Goal: Task Accomplishment & Management: Complete application form

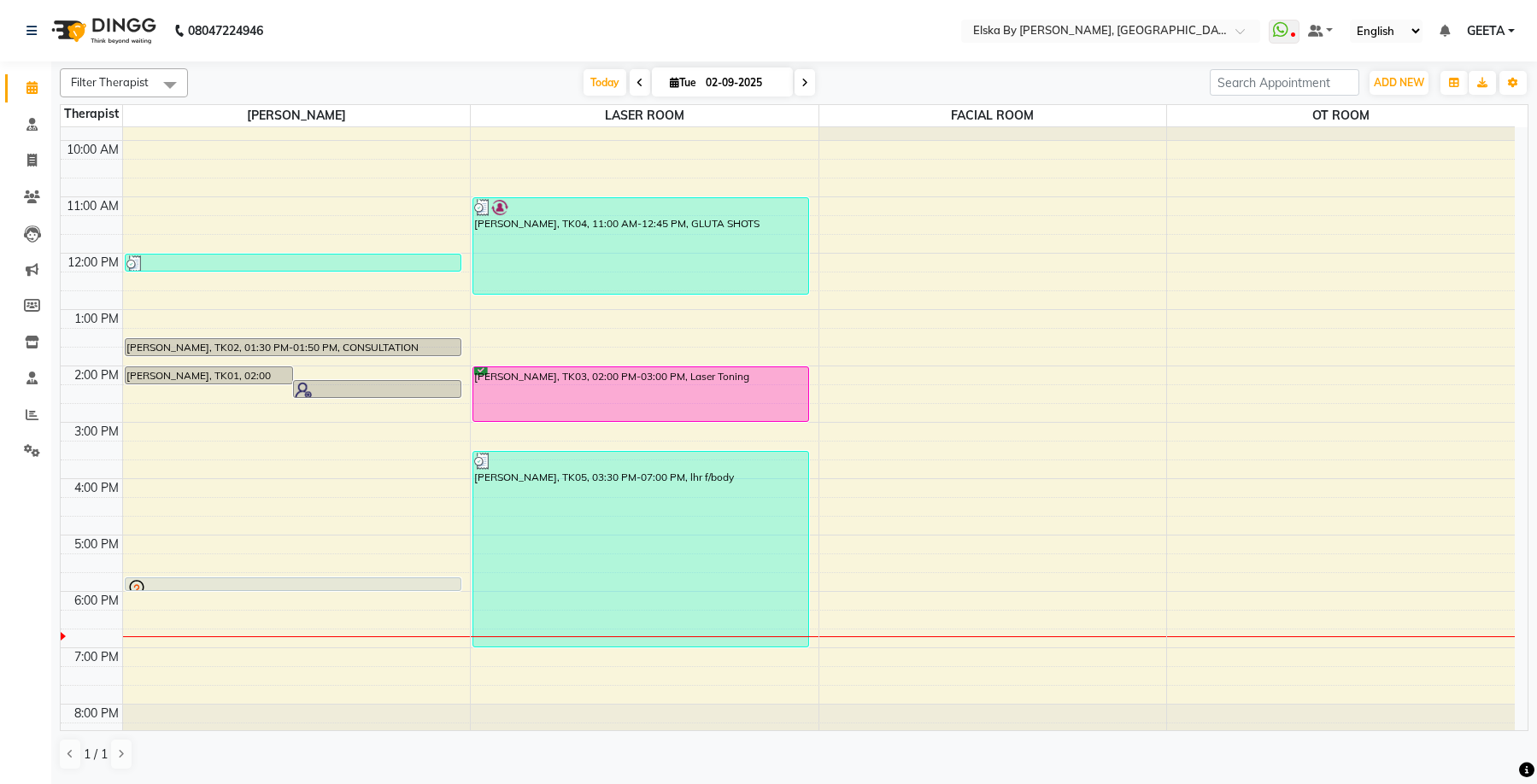
scroll to position [73, 0]
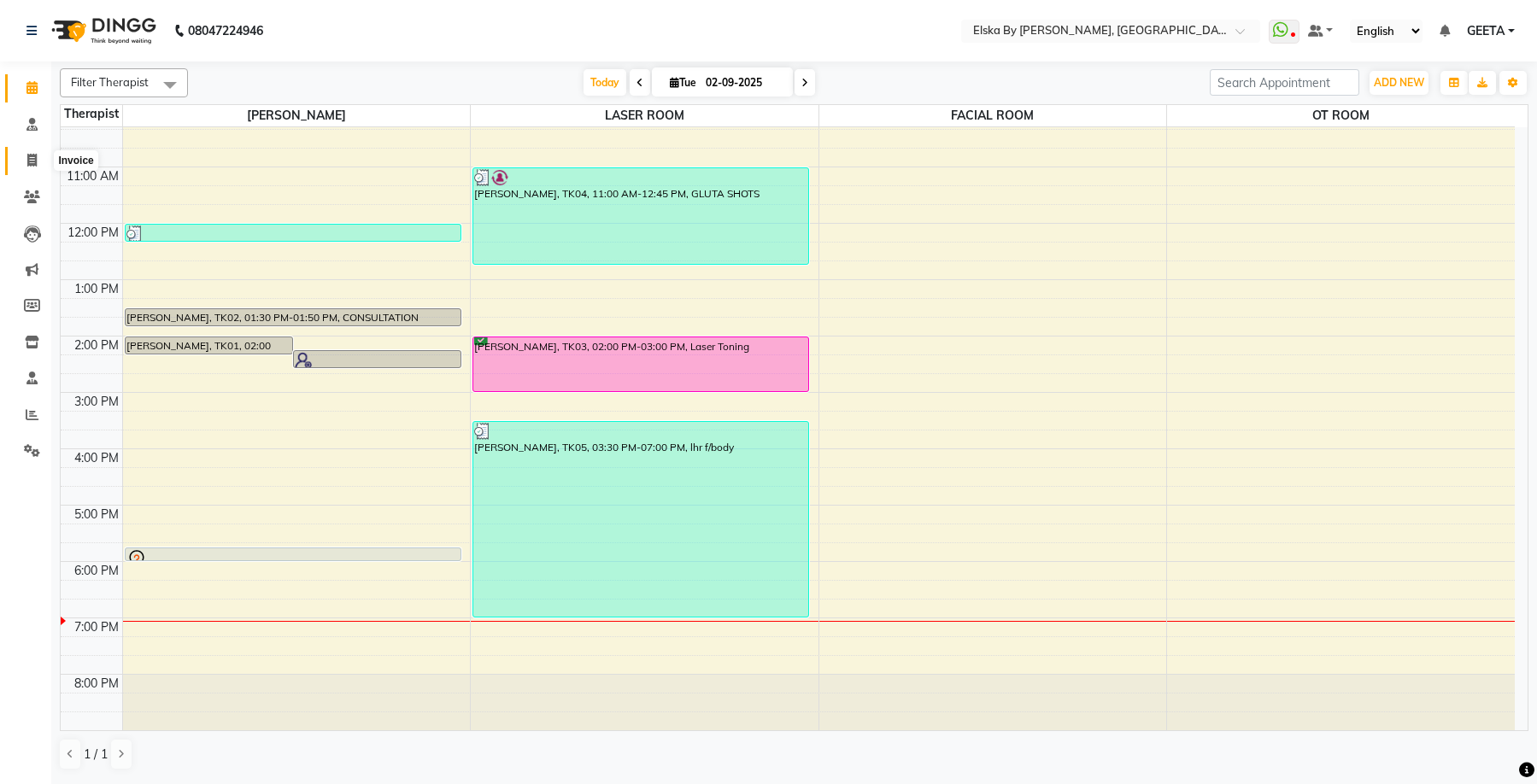
click at [31, 159] on icon at bounding box center [32, 160] width 9 height 13
select select "service"
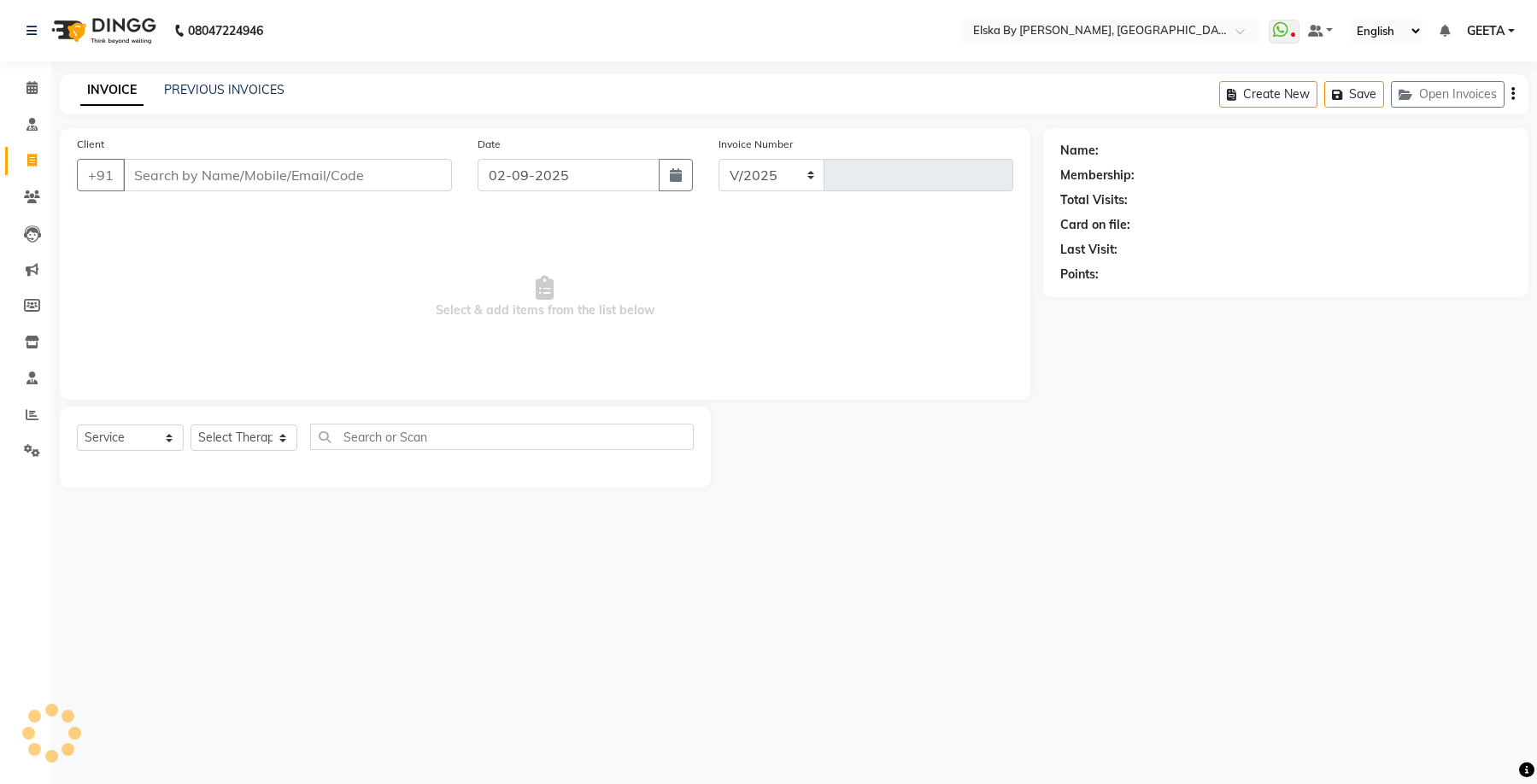
select select "7252"
type input "1621"
select select "62001"
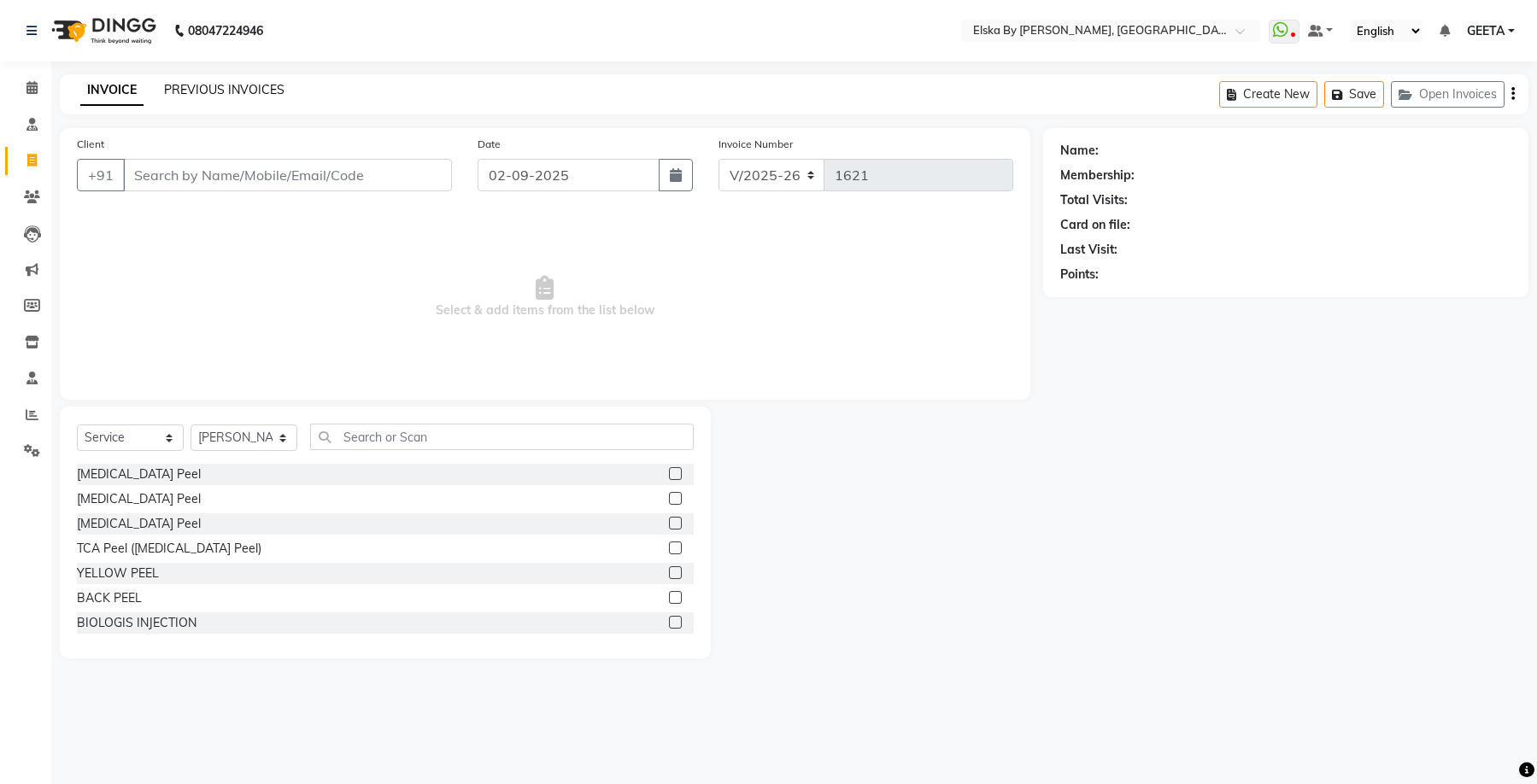
click at [255, 86] on link "PREVIOUS INVOICES" at bounding box center [224, 90] width 121 height 15
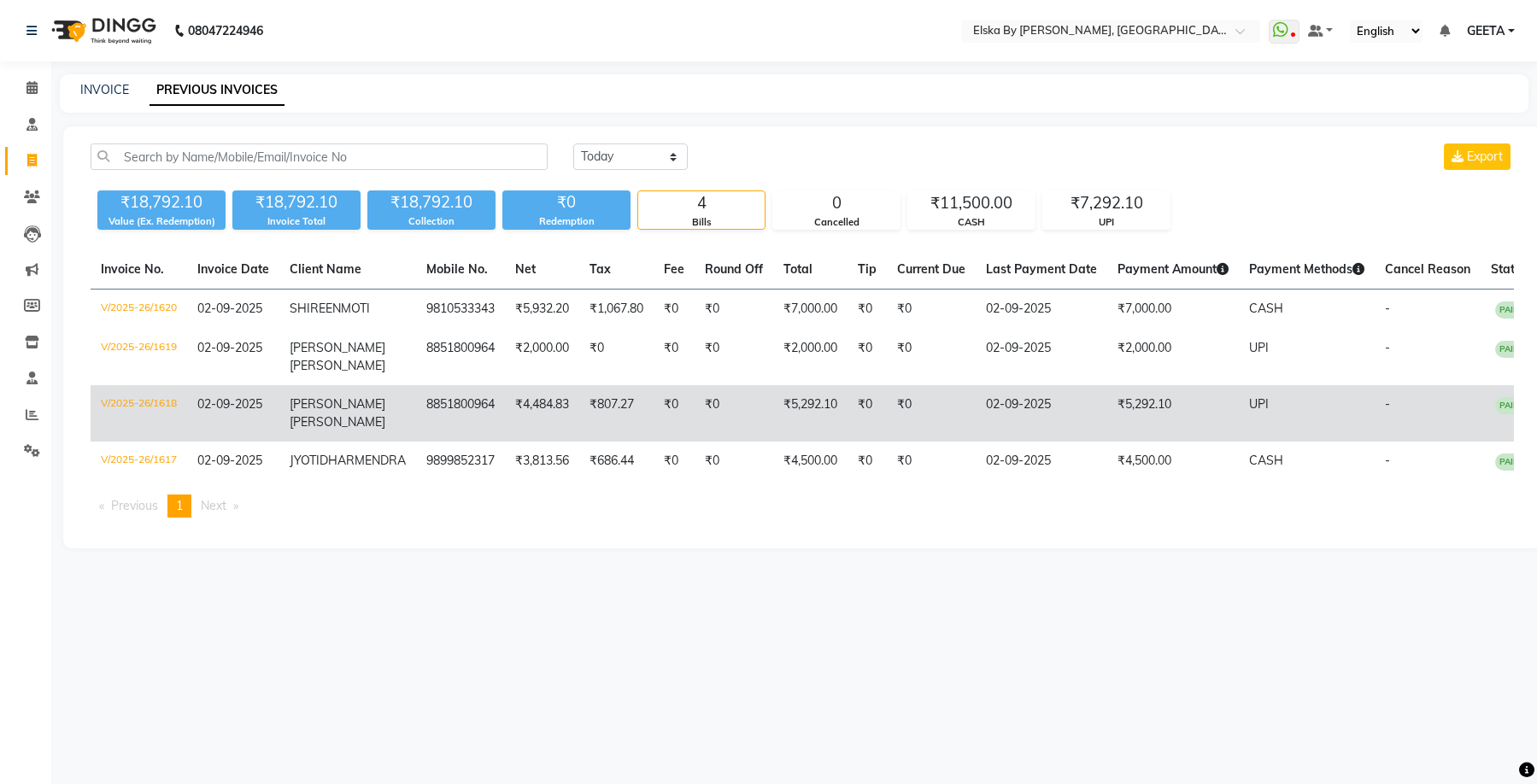
click at [629, 408] on td "₹807.27" at bounding box center [616, 413] width 74 height 56
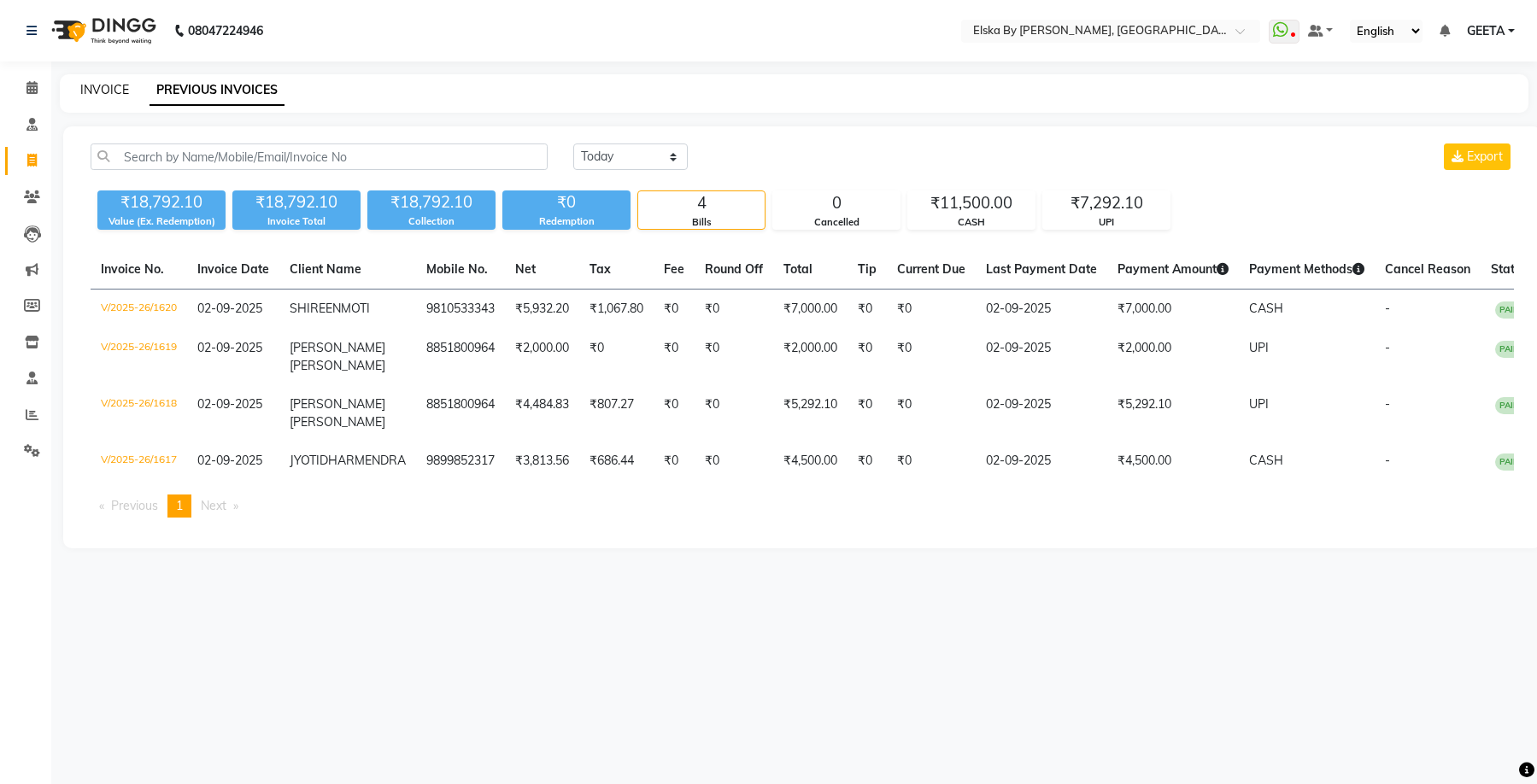
click at [122, 86] on link "INVOICE" at bounding box center [104, 90] width 49 height 15
select select "service"
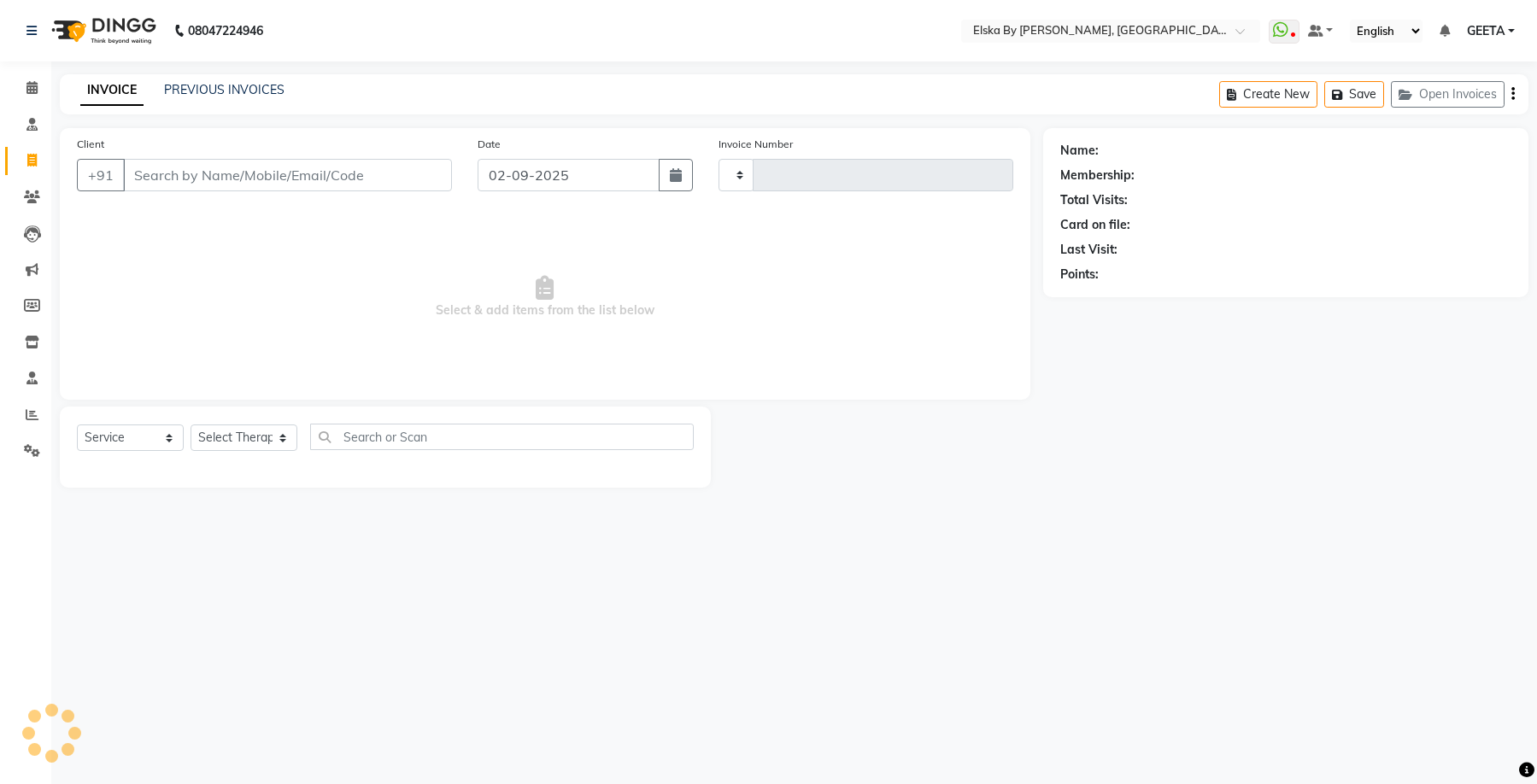
type input "1621"
select select "7252"
click at [324, 175] on input "Client" at bounding box center [288, 175] width 329 height 33
select select "62001"
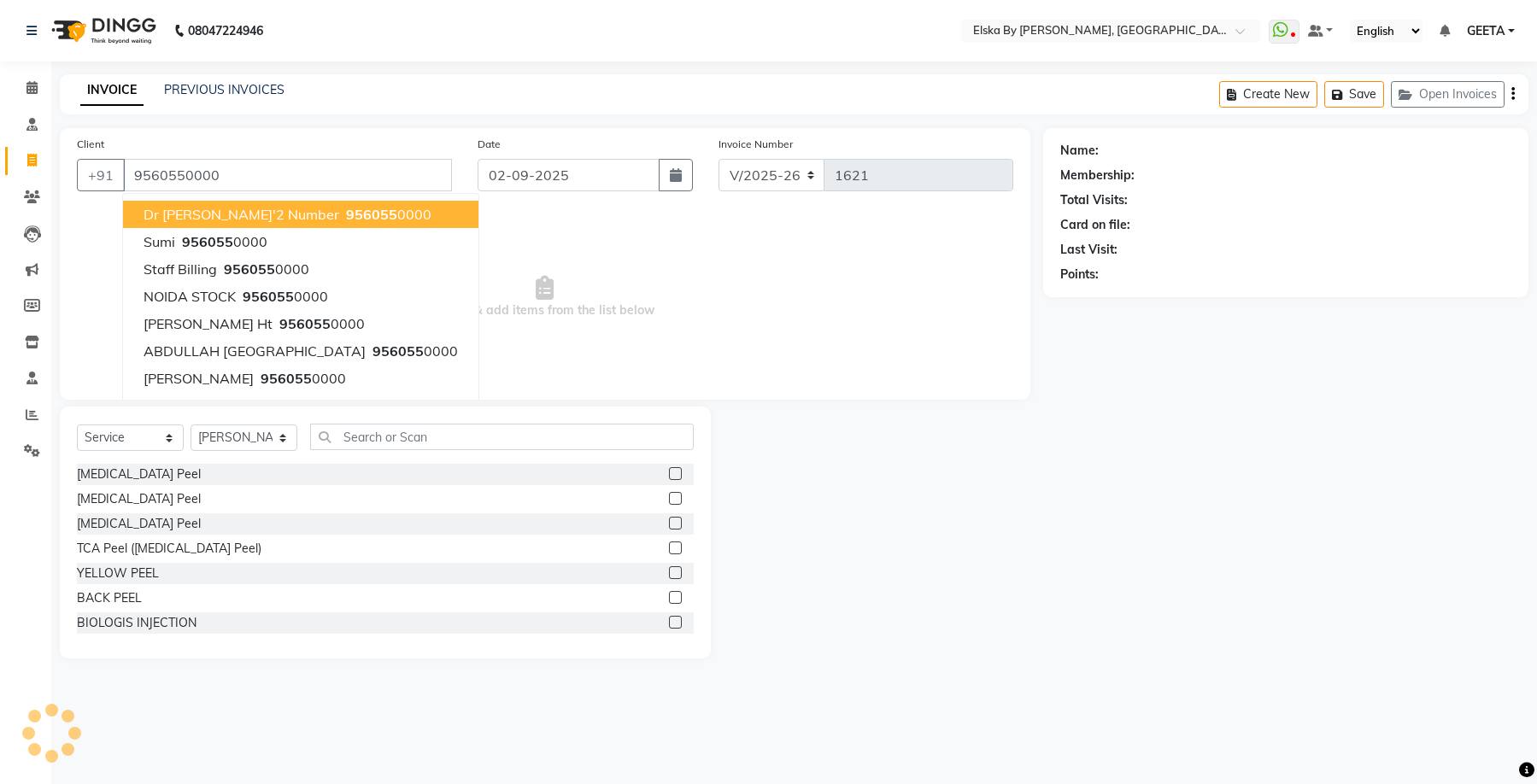
type input "9560550000"
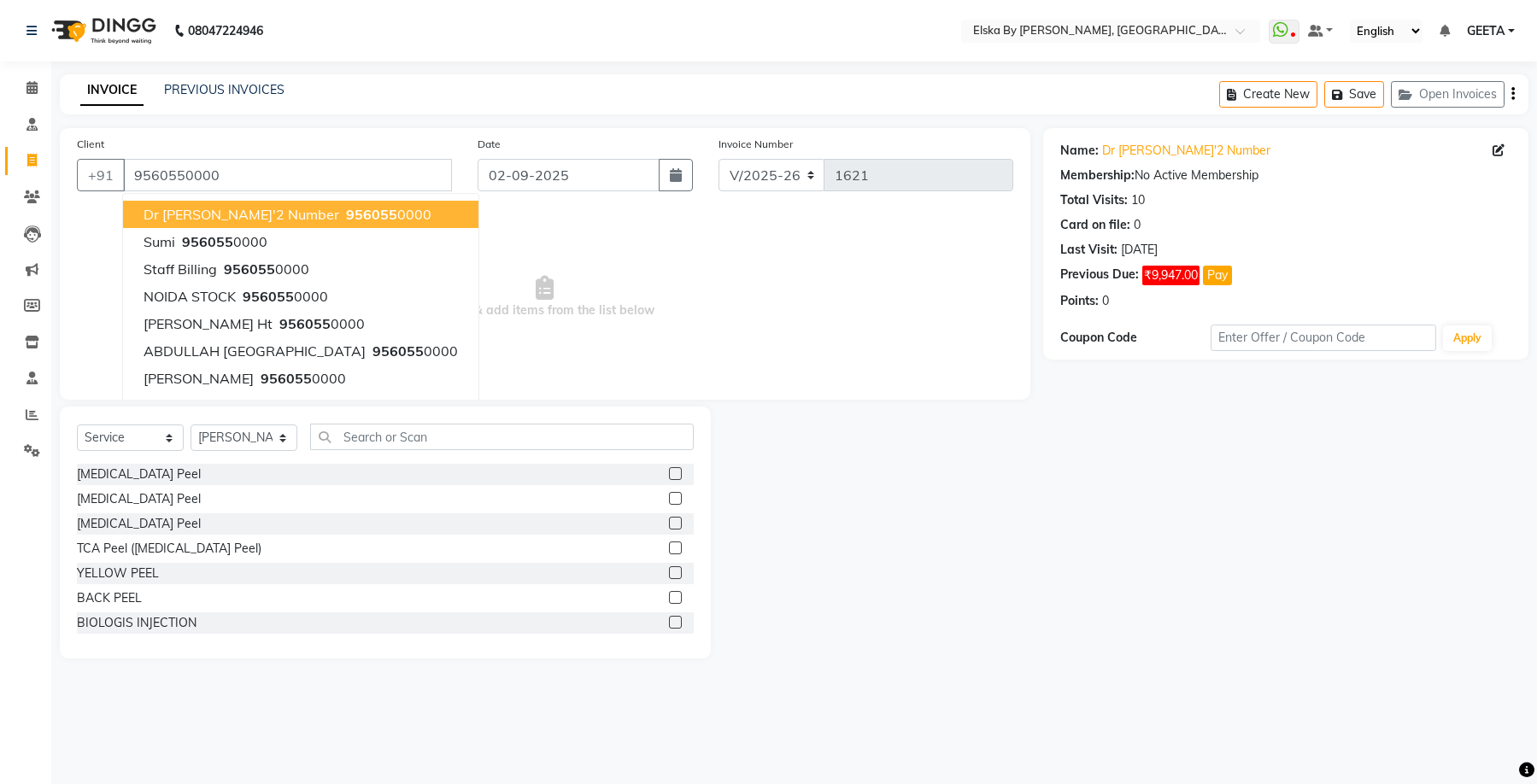
click at [346, 217] on span "956055" at bounding box center [372, 214] width 51 height 17
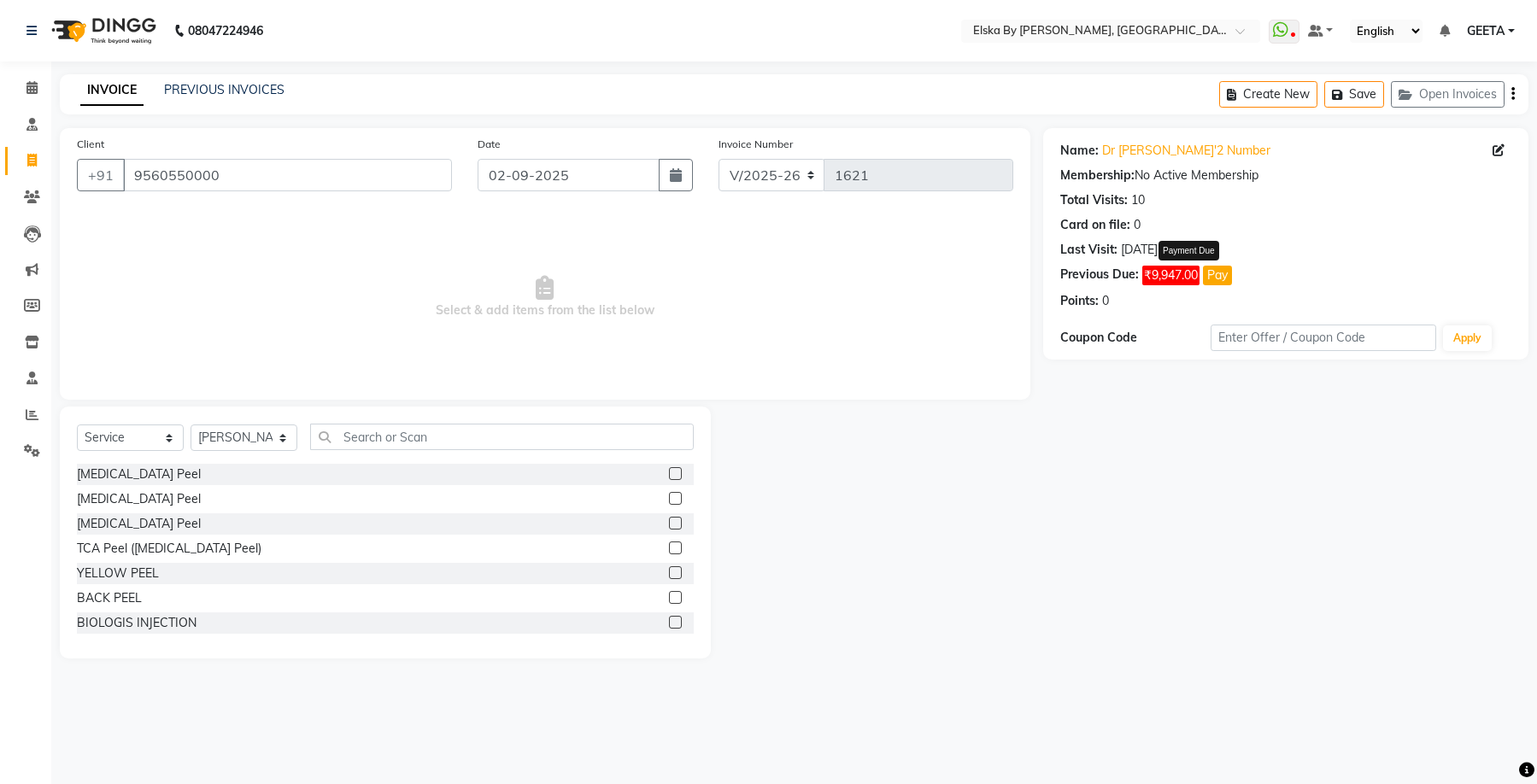
click at [1214, 270] on button "Pay" at bounding box center [1218, 275] width 29 height 20
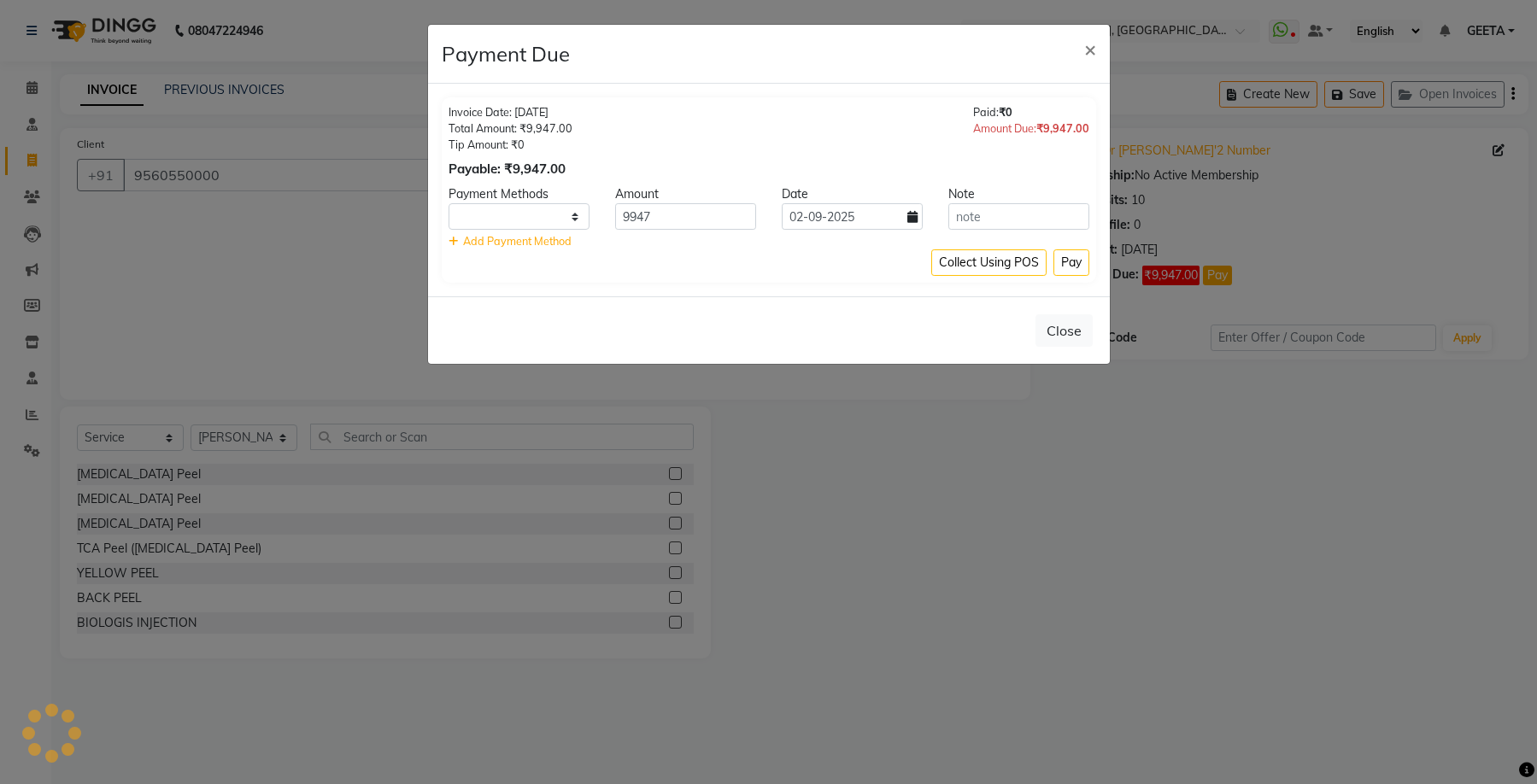
select select "1"
click at [911, 214] on icon at bounding box center [913, 217] width 10 height 12
select select "9"
select select "2025"
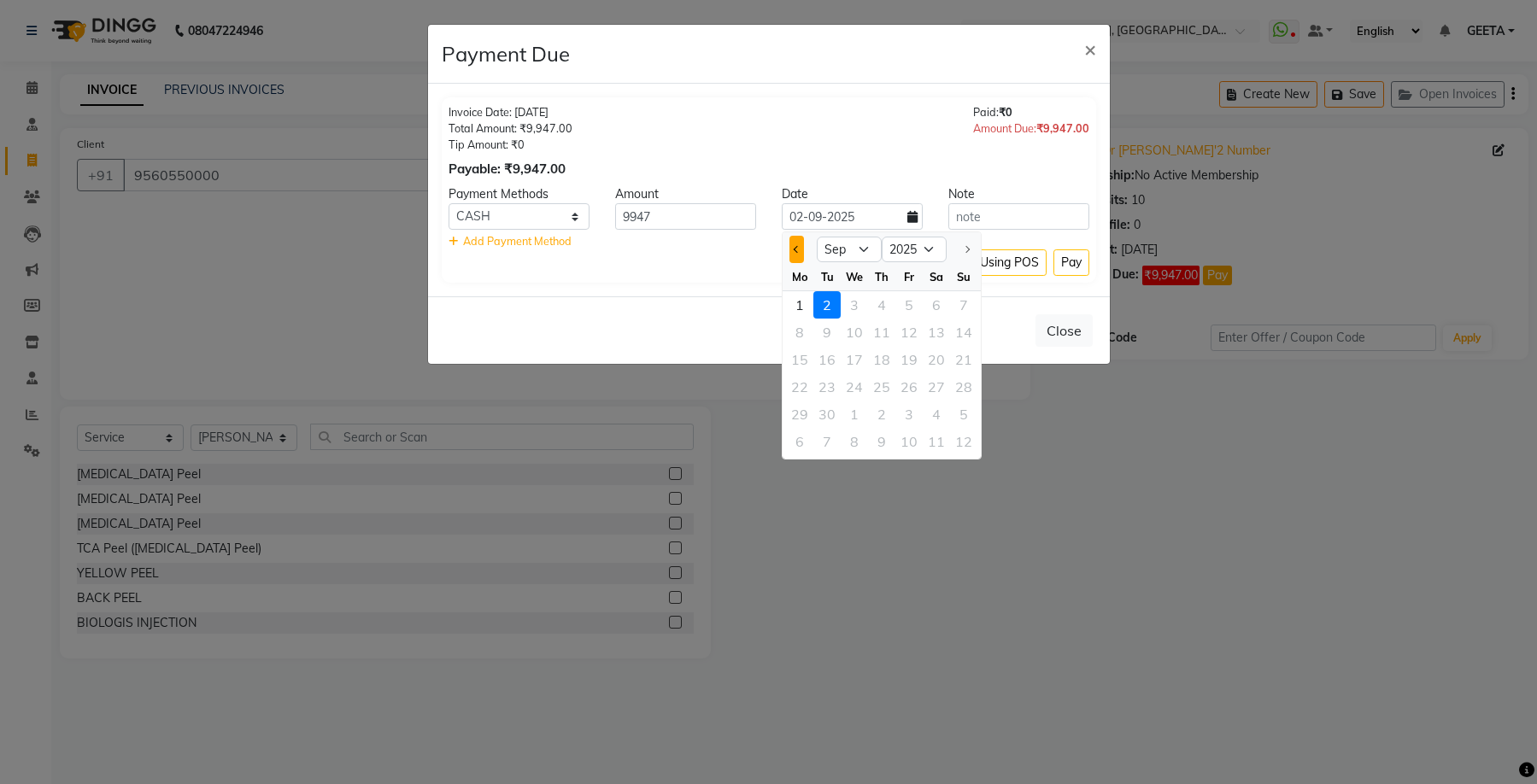
click at [797, 252] on span "Previous month" at bounding box center [797, 249] width 7 height 7
select select "6"
click at [856, 354] on div "11" at bounding box center [855, 359] width 27 height 27
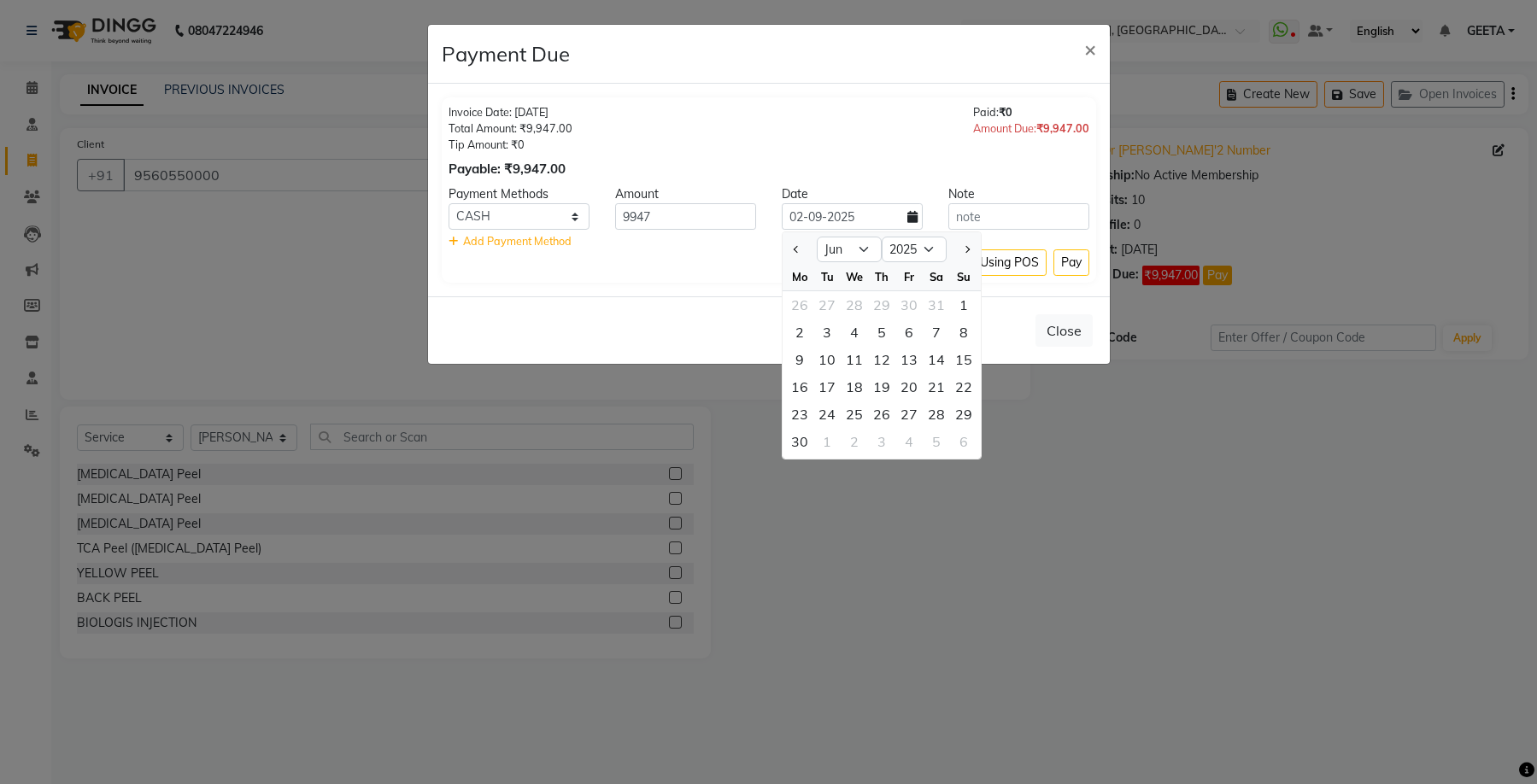
type input "11-06-2025"
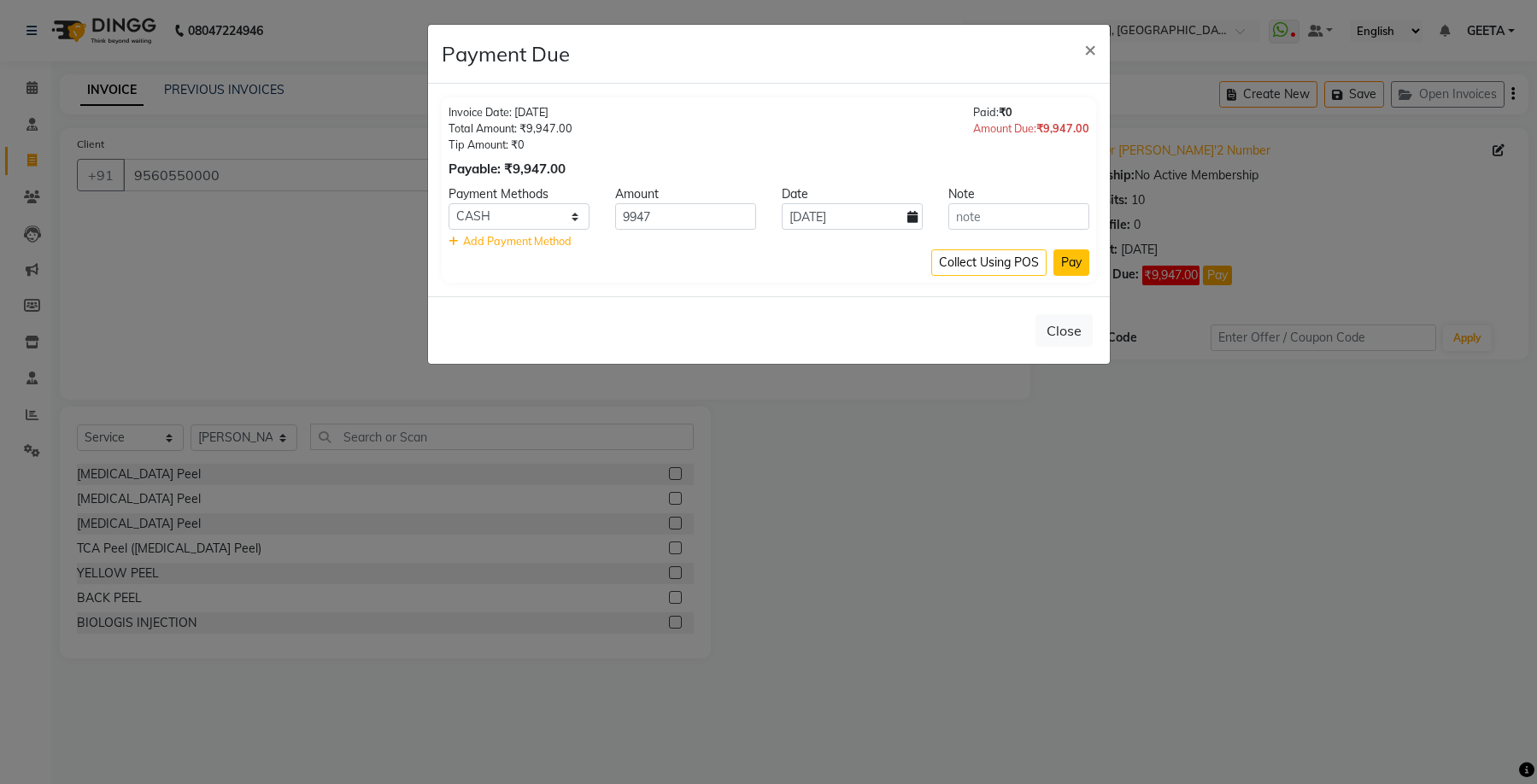
click at [1083, 264] on button "Pay" at bounding box center [1071, 262] width 36 height 27
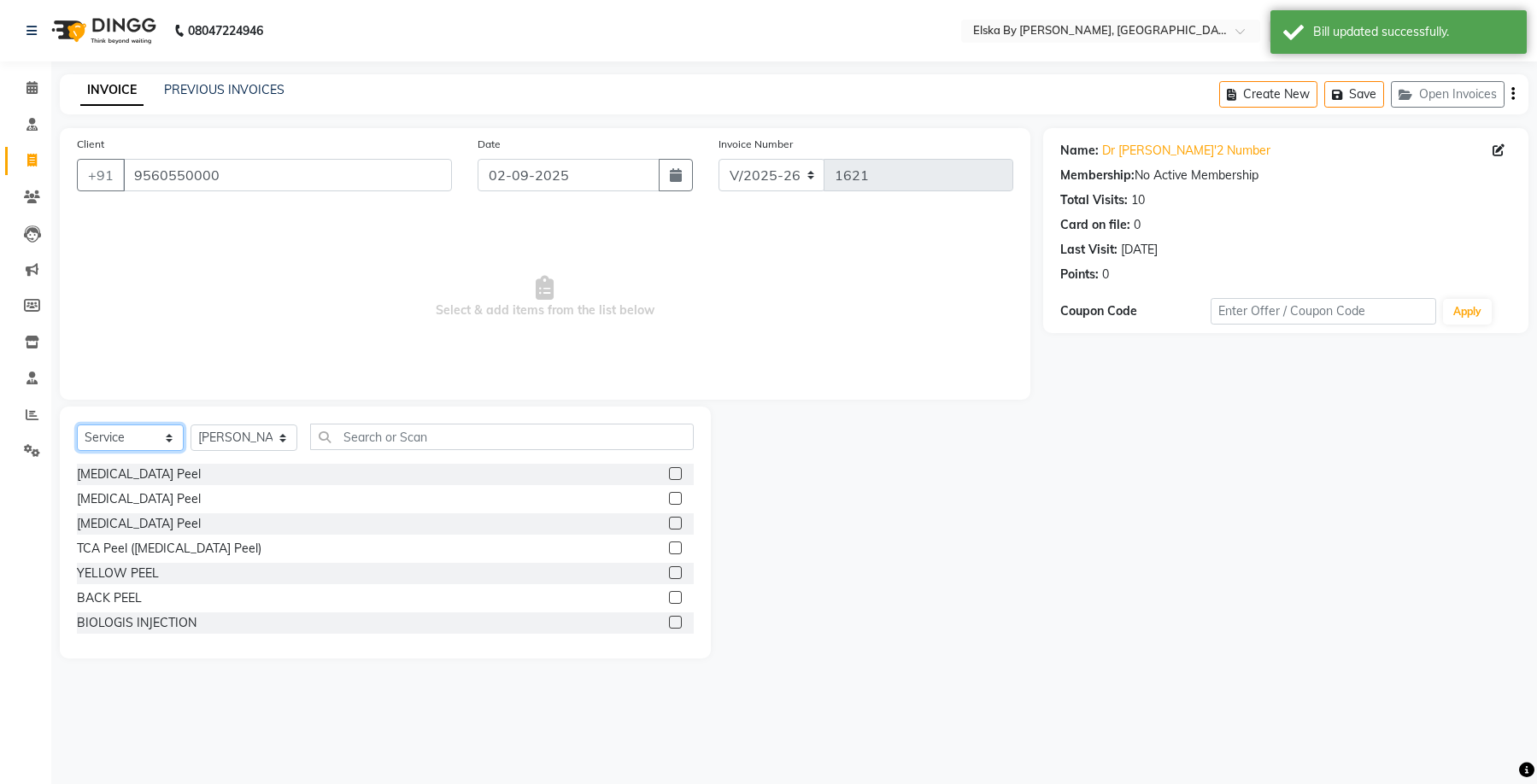
click at [147, 440] on select "Select Service Product Membership Package Voucher Prepaid Gift Card" at bounding box center [130, 437] width 107 height 27
select select "product"
click at [77, 425] on select "Select Service Product Membership Package Voucher Prepaid Gift Card" at bounding box center [130, 437] width 107 height 27
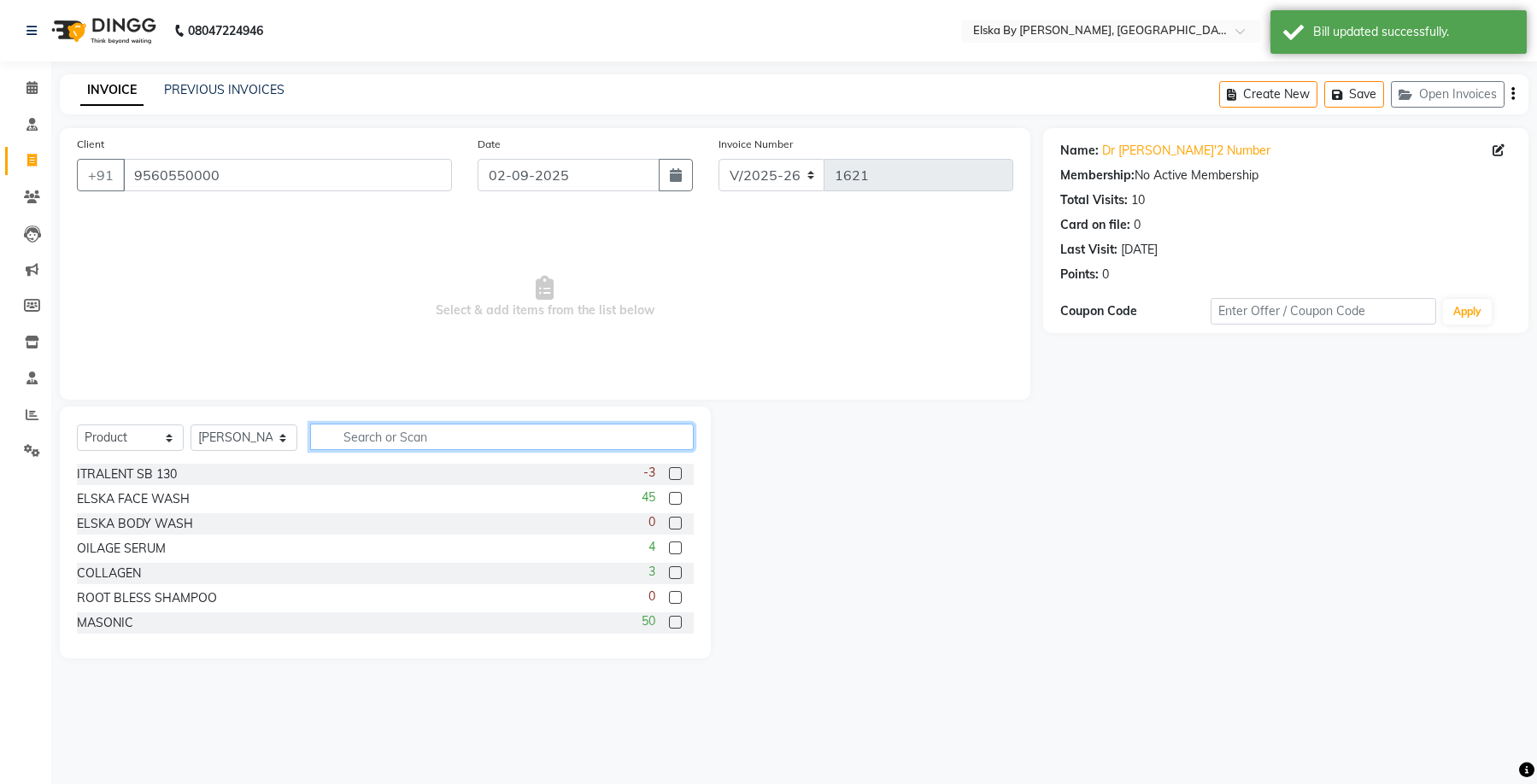
click at [415, 437] on input "text" at bounding box center [502, 437] width 384 height 27
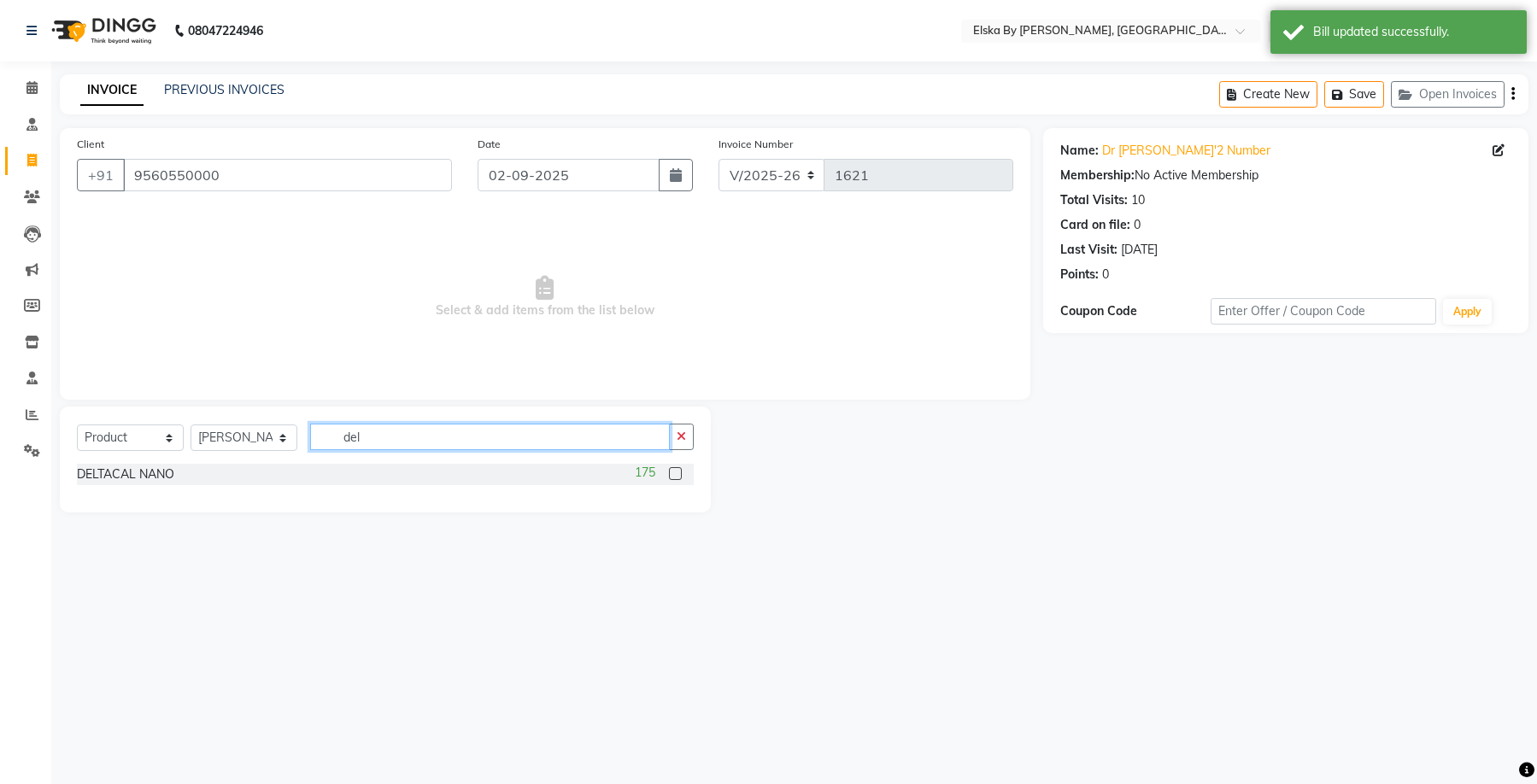
type input "del"
click at [678, 472] on label at bounding box center [675, 473] width 13 height 13
click at [678, 472] on input "checkbox" at bounding box center [674, 474] width 11 height 11
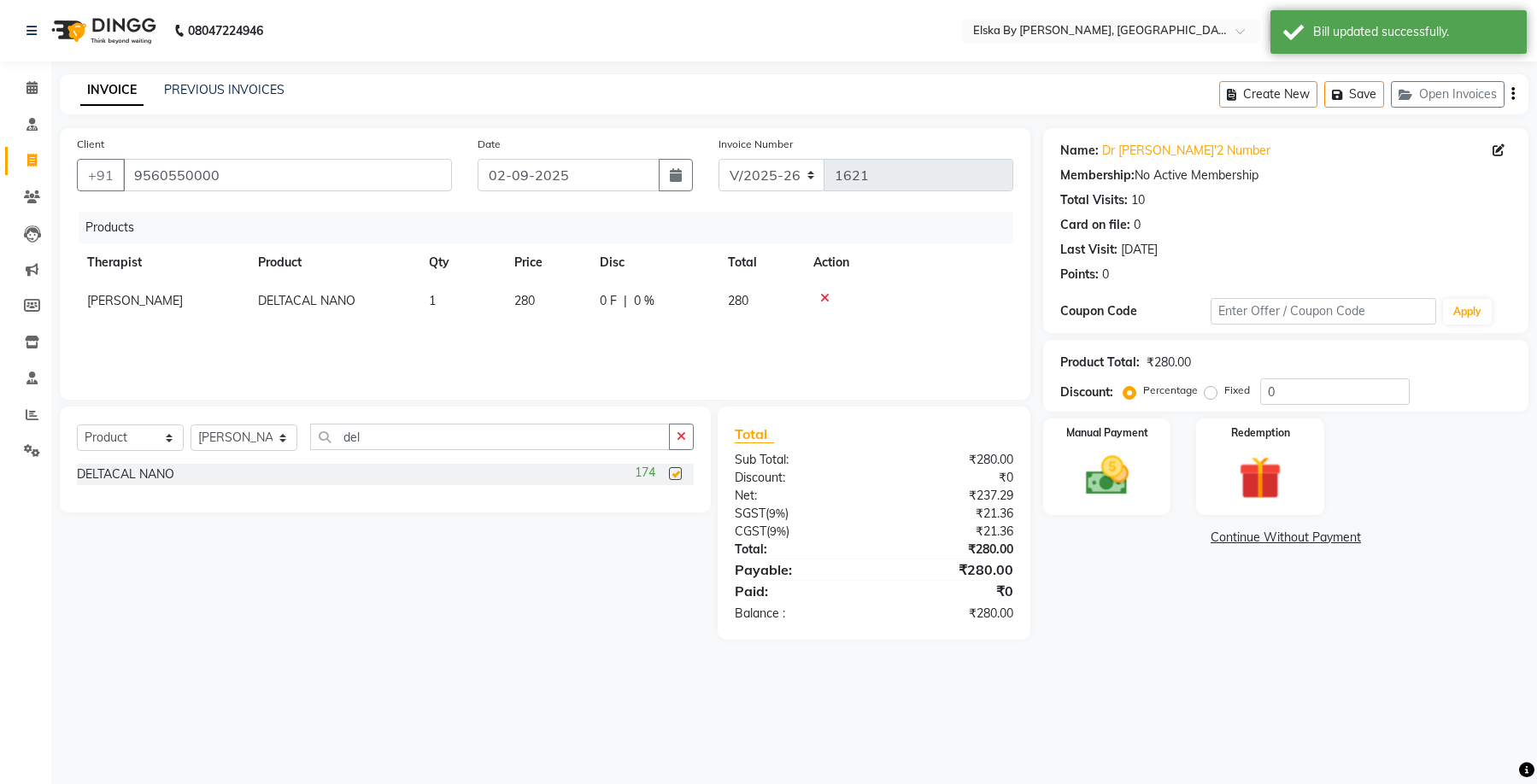
checkbox input "false"
click at [1264, 395] on input "0" at bounding box center [1335, 391] width 150 height 27
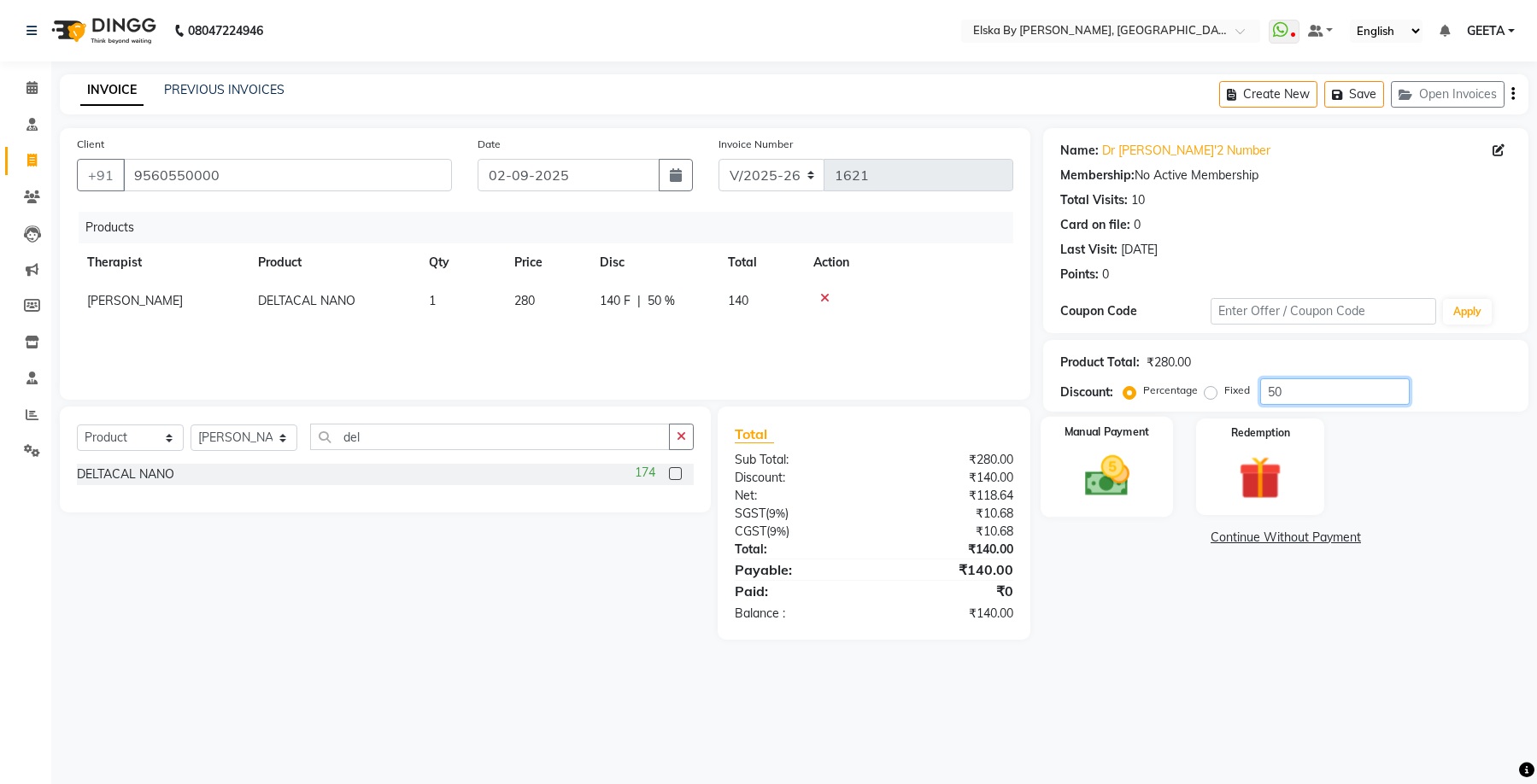
type input "50"
click at [1135, 472] on img at bounding box center [1106, 476] width 73 height 52
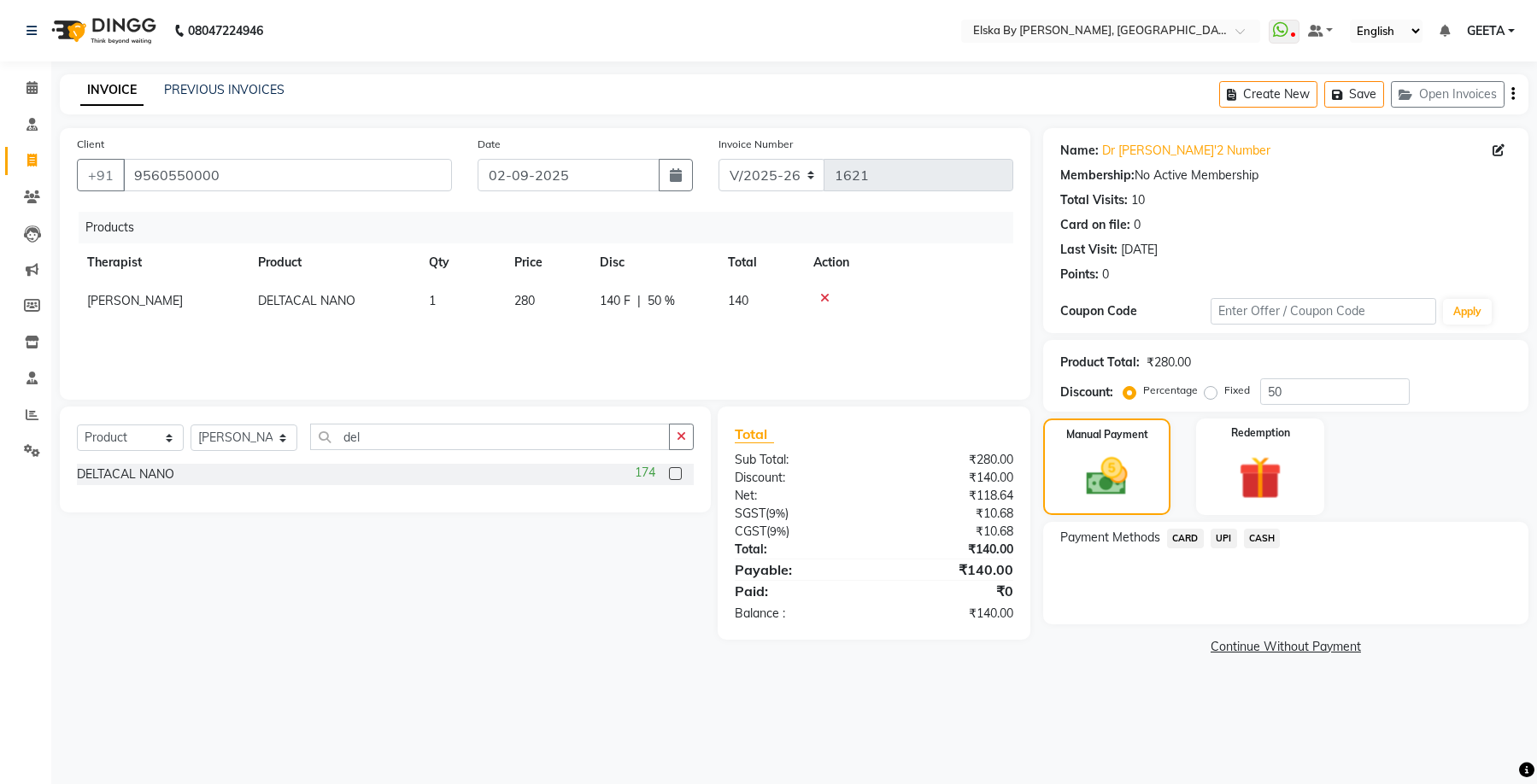
click at [1224, 532] on span "UPI" at bounding box center [1224, 538] width 27 height 20
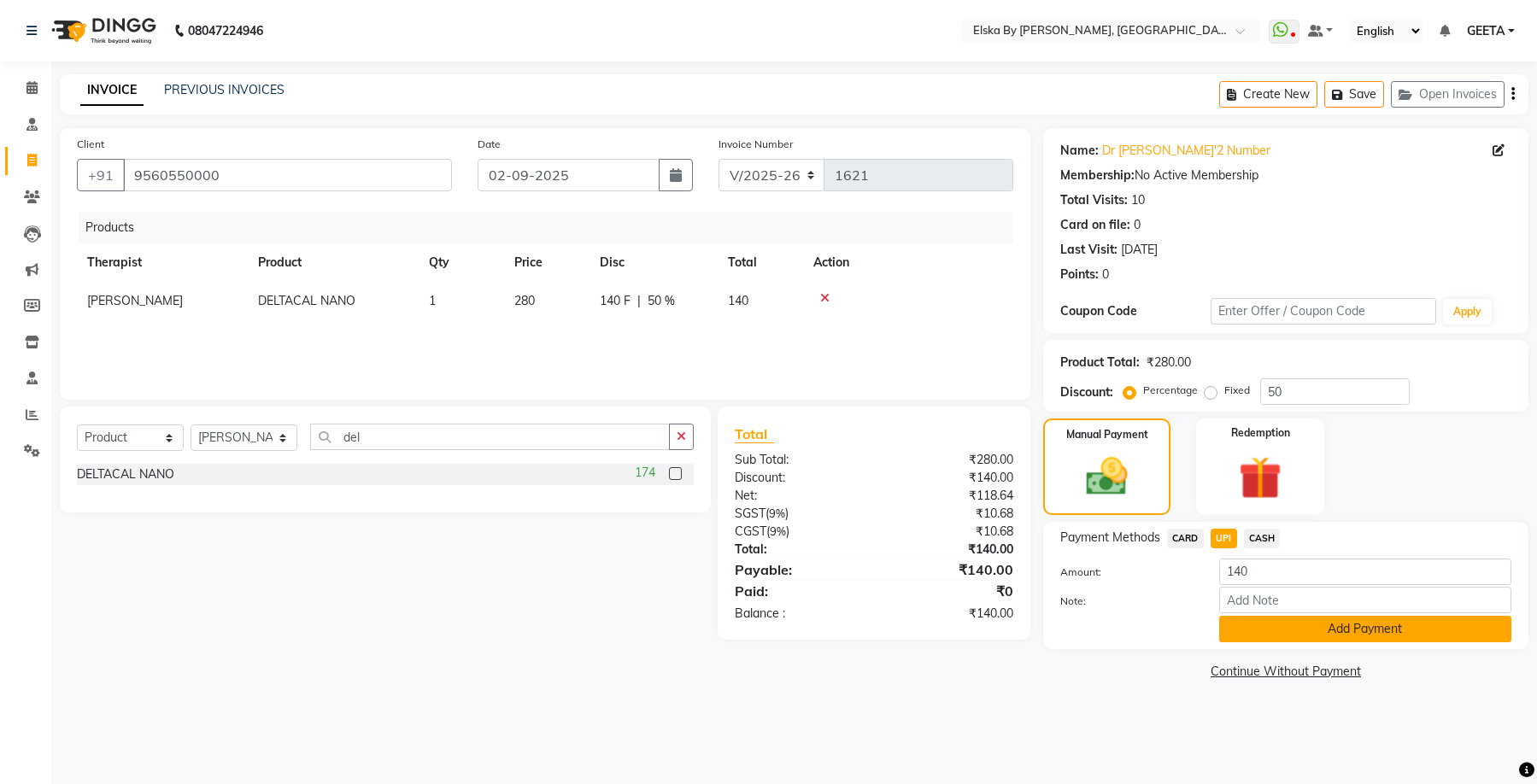
click at [1249, 633] on button "Add Payment" at bounding box center [1365, 628] width 292 height 27
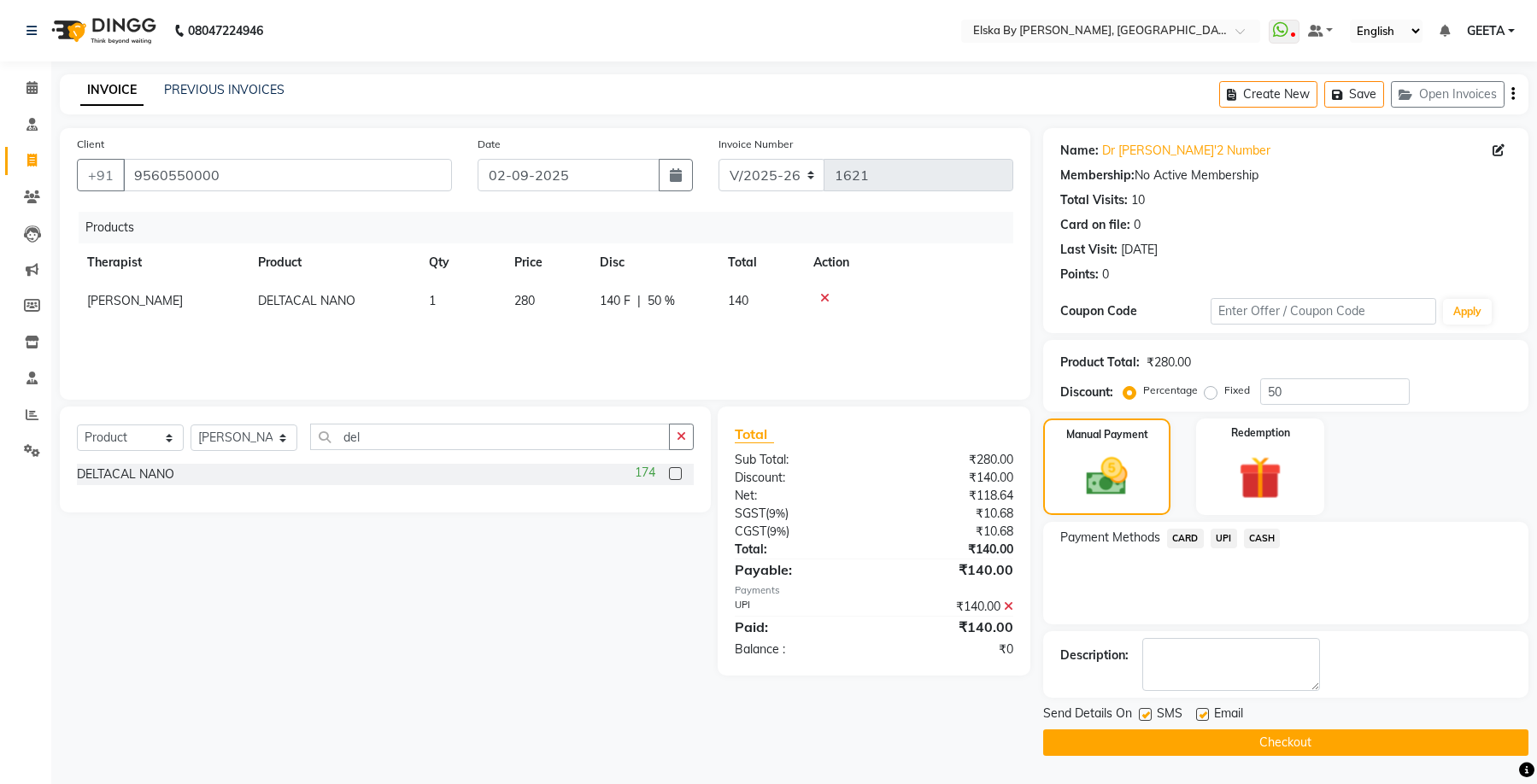
click at [1197, 715] on label at bounding box center [1202, 714] width 13 height 13
click at [1197, 715] on input "checkbox" at bounding box center [1201, 715] width 11 height 11
checkbox input "false"
click at [1148, 709] on label at bounding box center [1145, 714] width 13 height 13
click at [1148, 710] on input "checkbox" at bounding box center [1144, 715] width 11 height 11
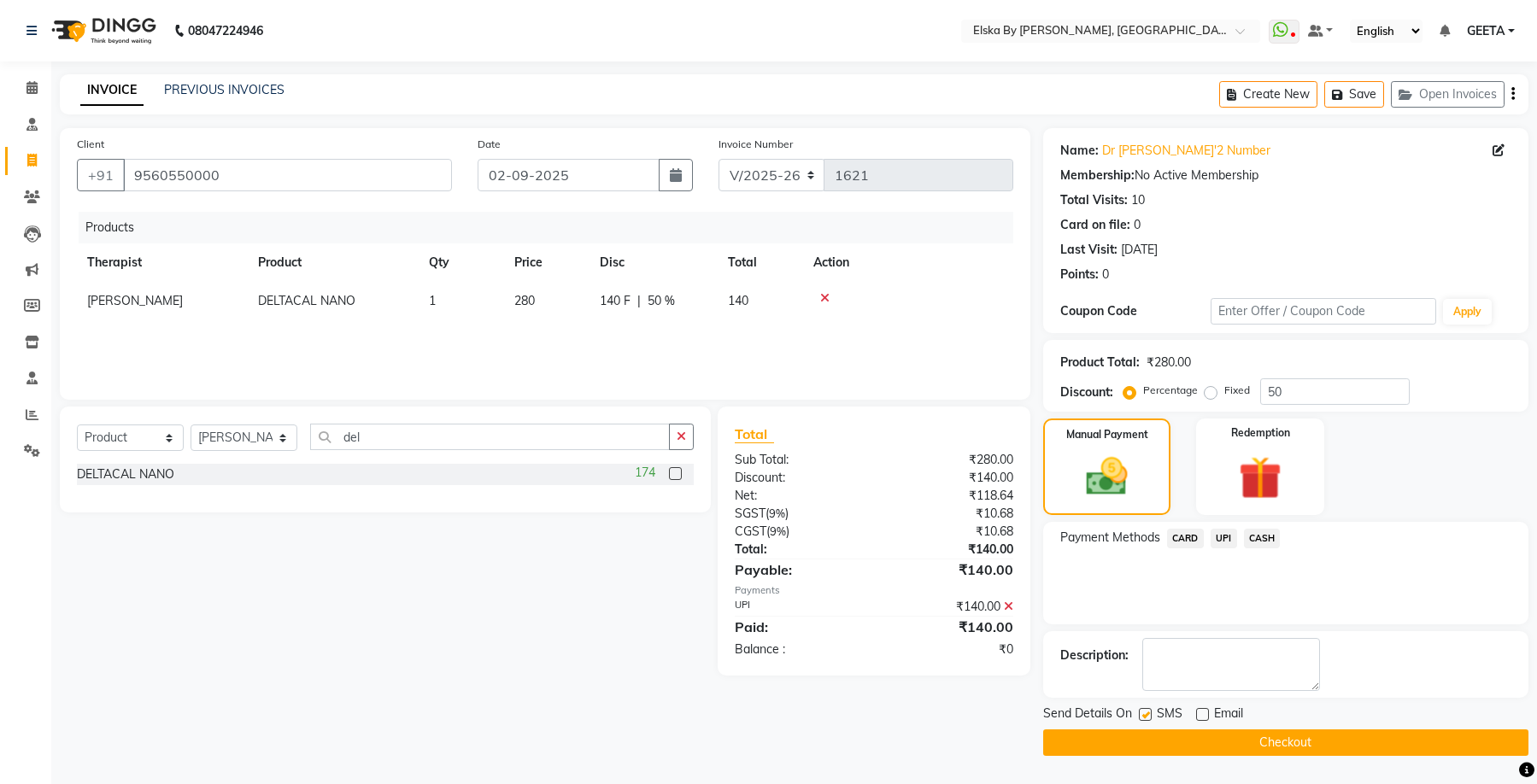
checkbox input "false"
click at [1159, 739] on button "Checkout" at bounding box center [1285, 742] width 486 height 27
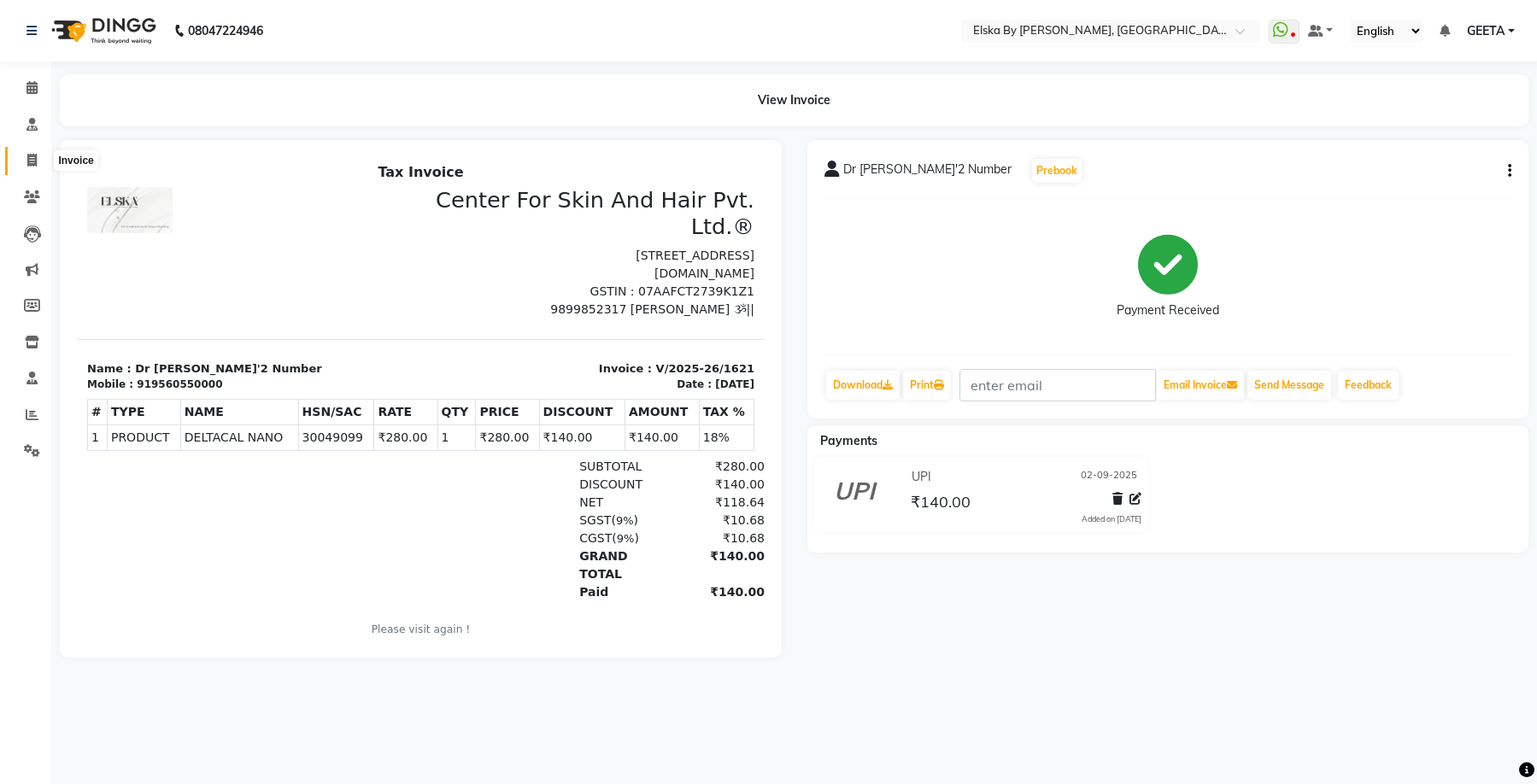
click at [32, 159] on icon at bounding box center [32, 160] width 9 height 13
select select "service"
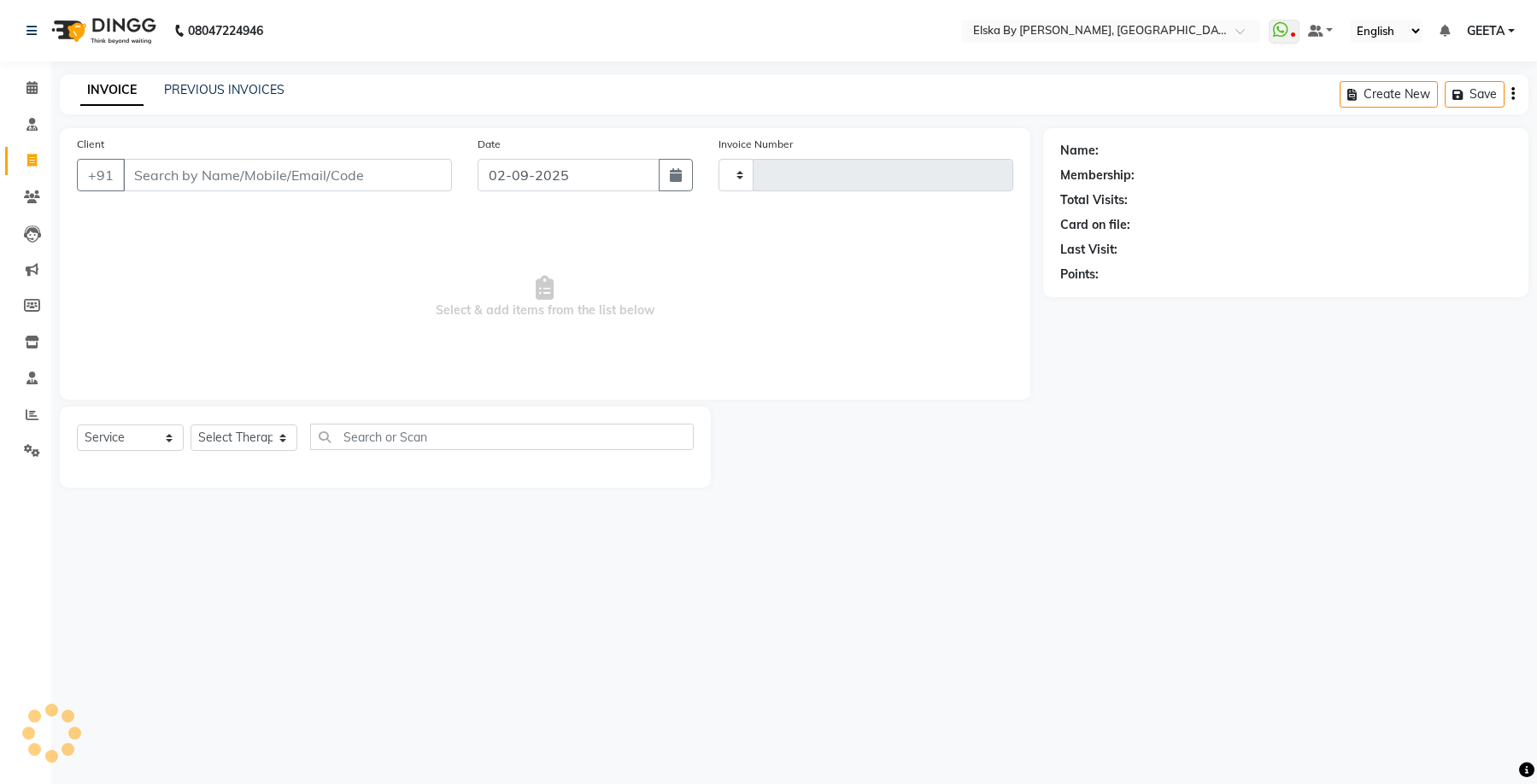
type input "1622"
select select "7252"
click at [264, 173] on input "Client" at bounding box center [288, 175] width 329 height 33
select select "62001"
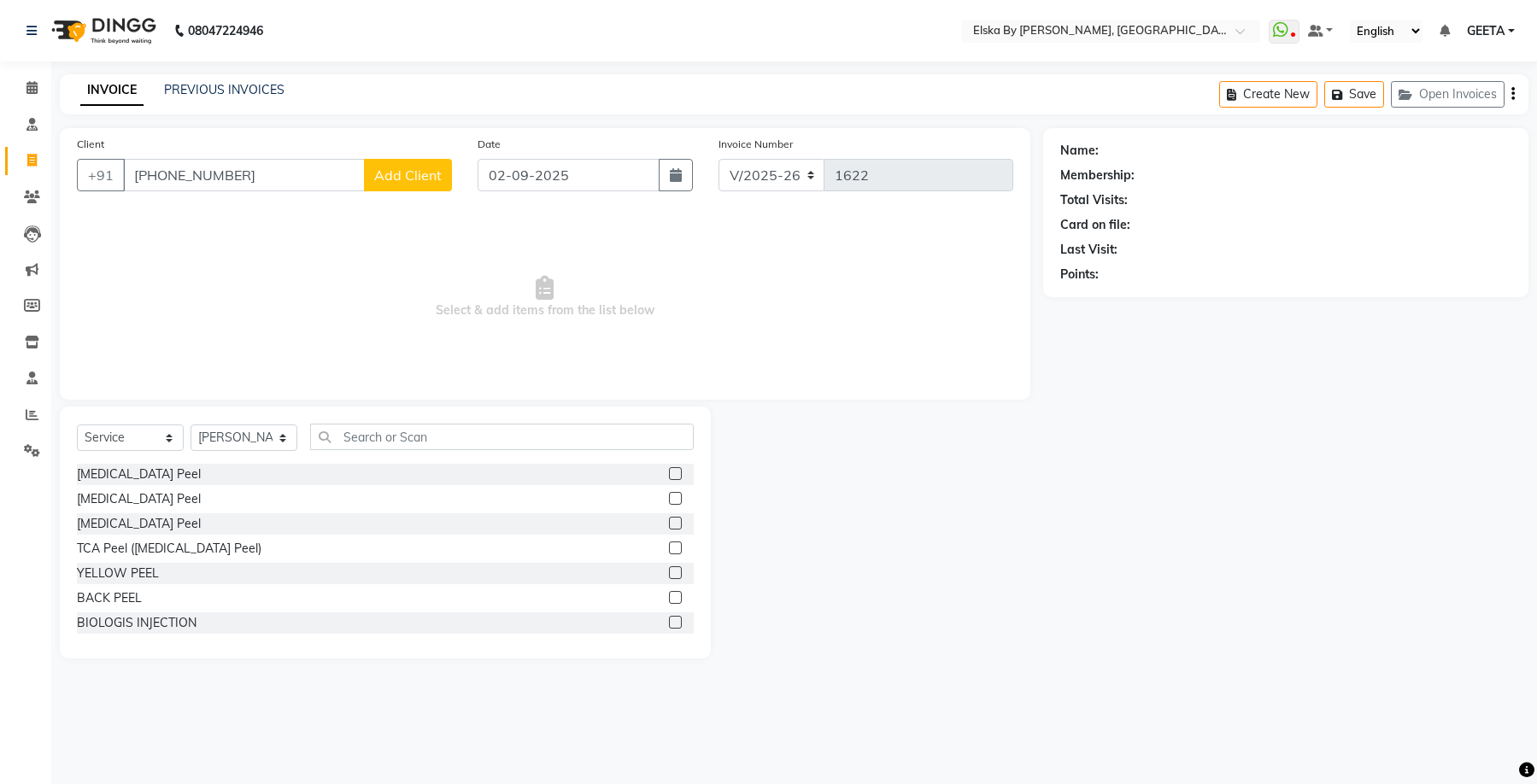
type input "+971558601515"
click at [391, 174] on span "Add Client" at bounding box center [408, 175] width 68 height 17
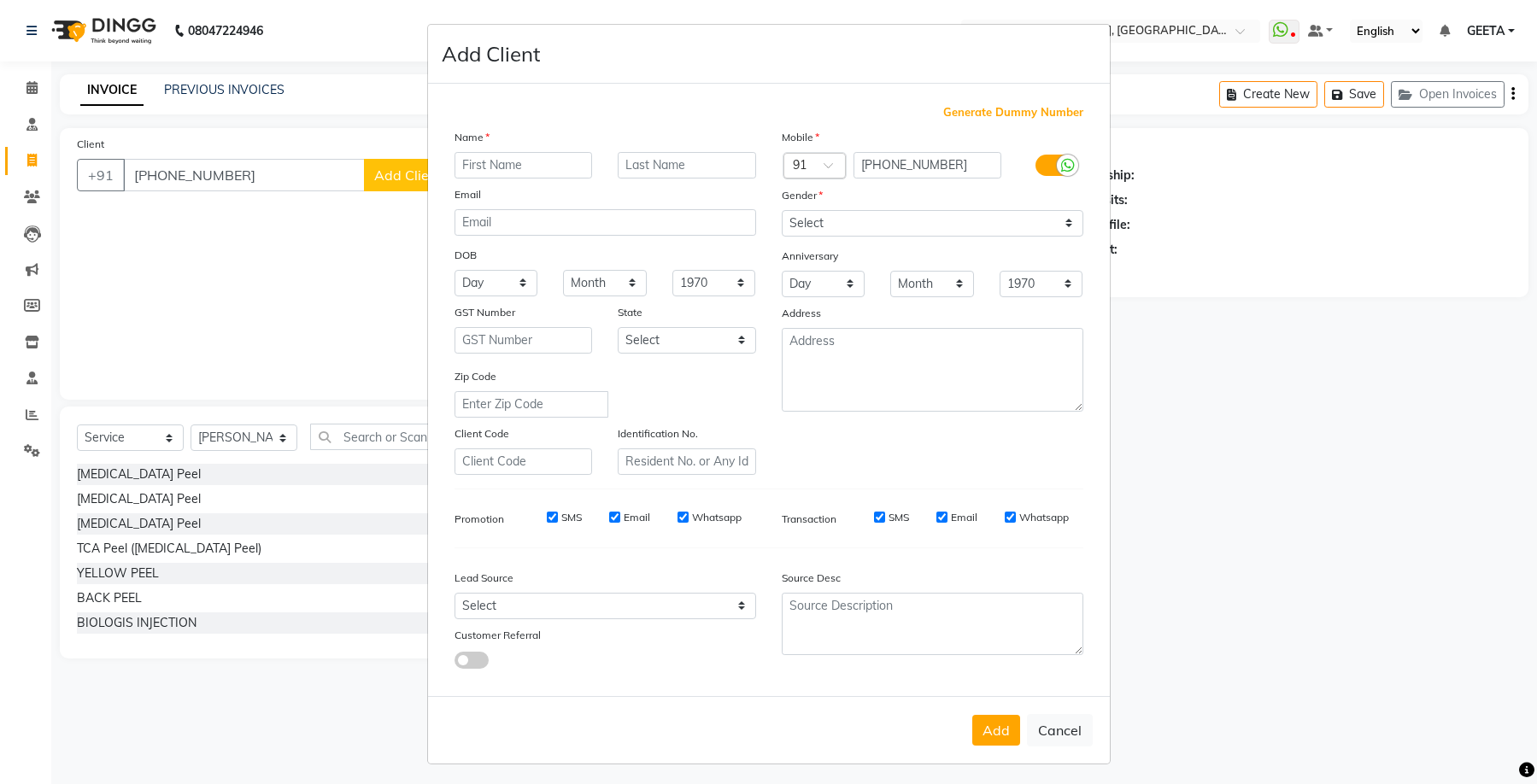
click at [825, 168] on span at bounding box center [834, 170] width 21 height 18
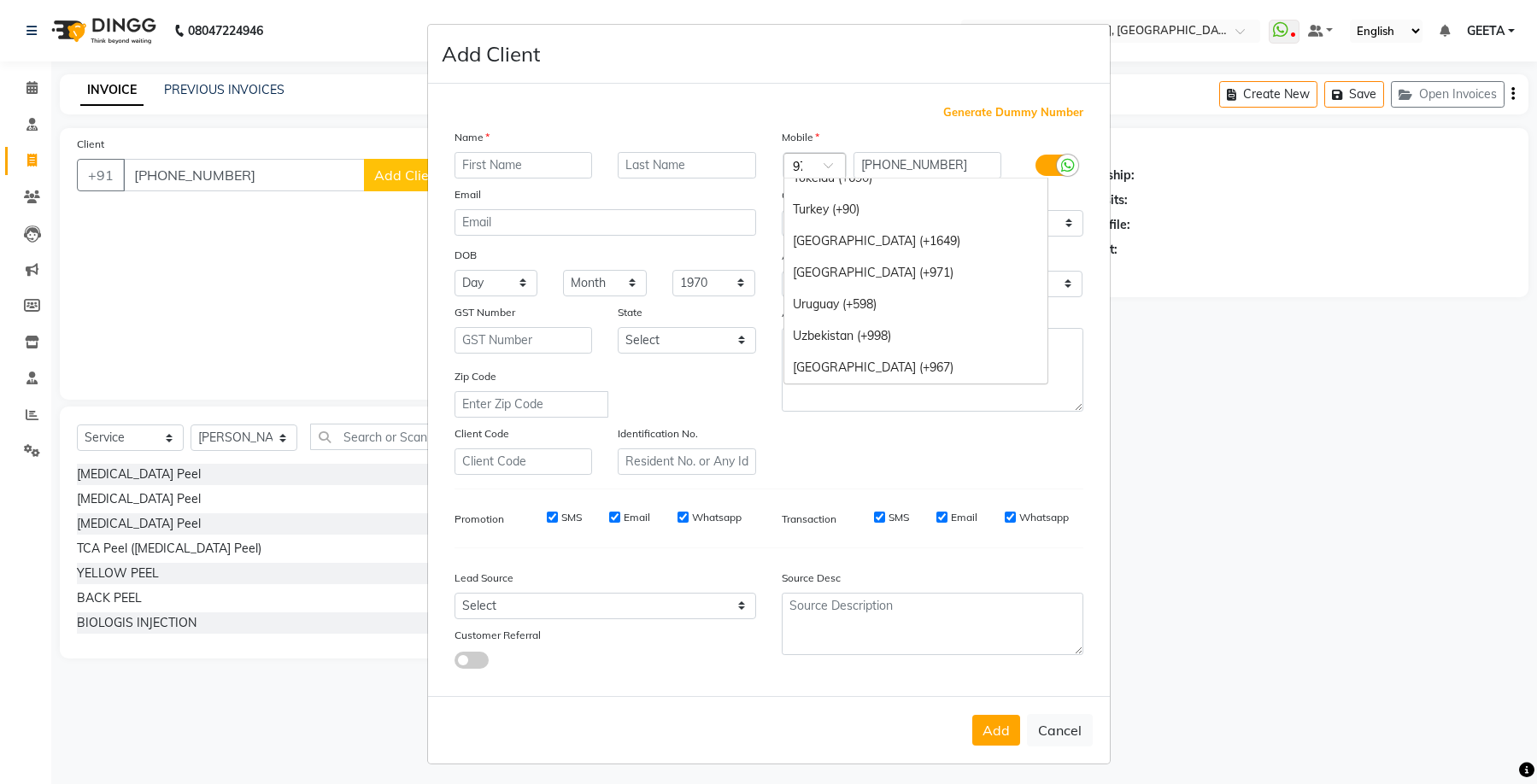
scroll to position [111, 0]
type input "971"
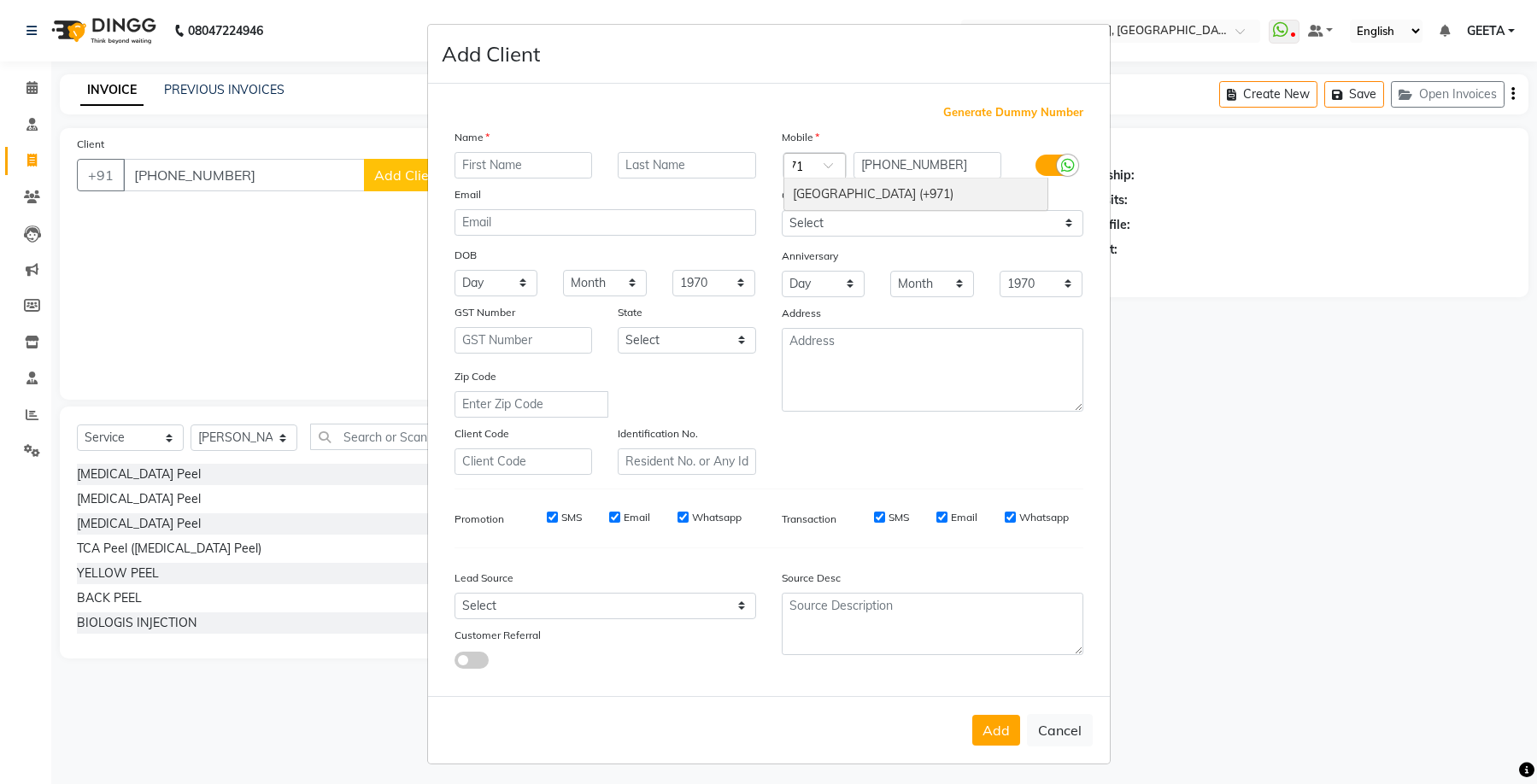
click at [839, 199] on div "United Arab Emirates (+971)" at bounding box center [915, 194] width 263 height 32
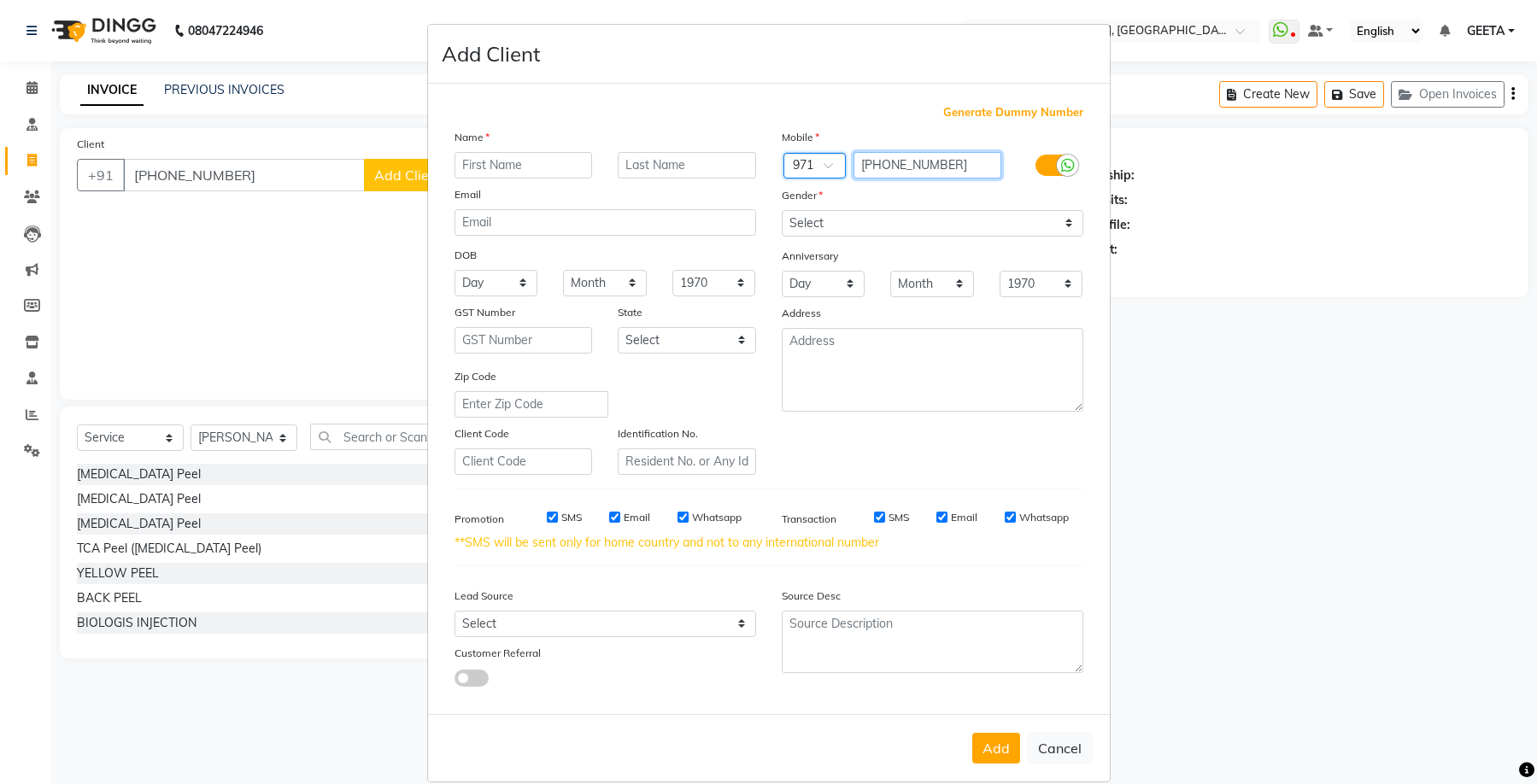
click at [883, 169] on input "+971558601515" at bounding box center [927, 165] width 148 height 27
type input "558601515"
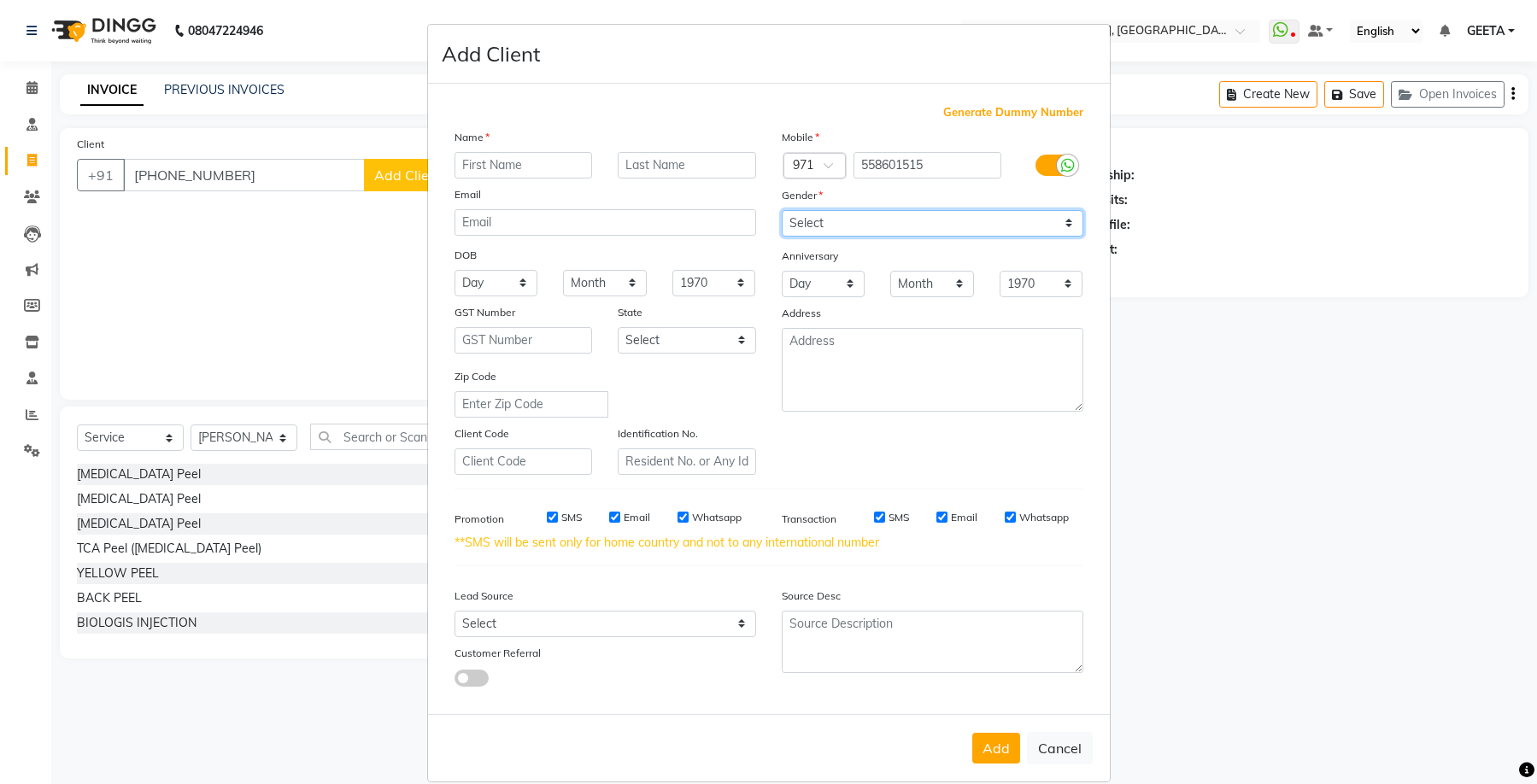
click at [956, 227] on select "Select Male Female Other Prefer Not To Say" at bounding box center [932, 223] width 301 height 27
select select "female"
click at [782, 210] on select "Select Male Female Other Prefer Not To Say" at bounding box center [932, 223] width 301 height 27
click at [546, 169] on input "text" at bounding box center [524, 165] width 139 height 27
click at [938, 518] on input "Email" at bounding box center [941, 517] width 11 height 11
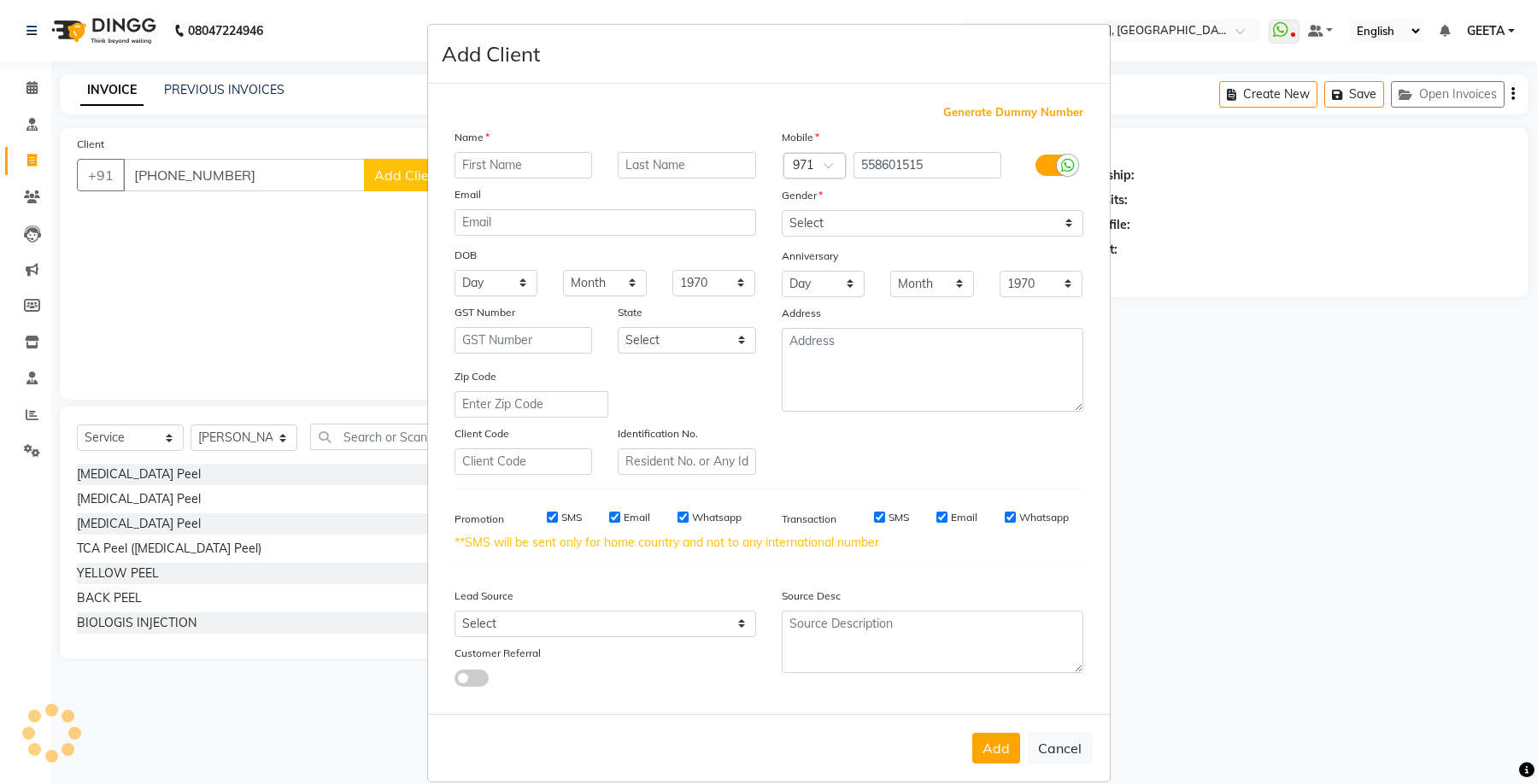
checkbox input "false"
click at [874, 518] on input "SMS" at bounding box center [879, 517] width 11 height 11
checkbox input "false"
click at [677, 520] on input "Whatsapp" at bounding box center [682, 517] width 11 height 11
checkbox input "false"
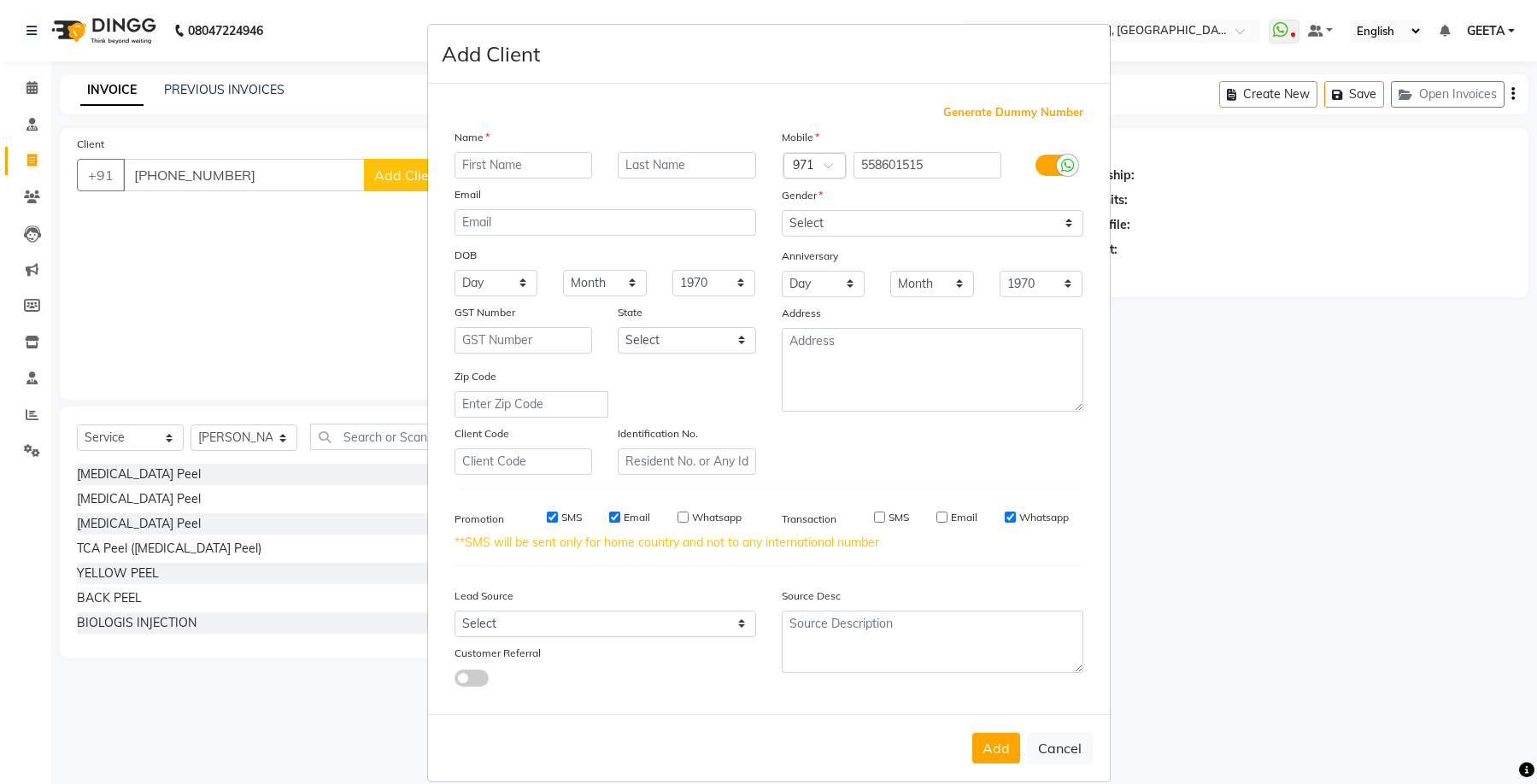
click at [611, 516] on input "Email" at bounding box center [614, 517] width 11 height 11
checkbox input "false"
click at [550, 519] on input "SMS" at bounding box center [552, 517] width 11 height 11
checkbox input "false"
click at [536, 168] on input "text" at bounding box center [524, 165] width 139 height 27
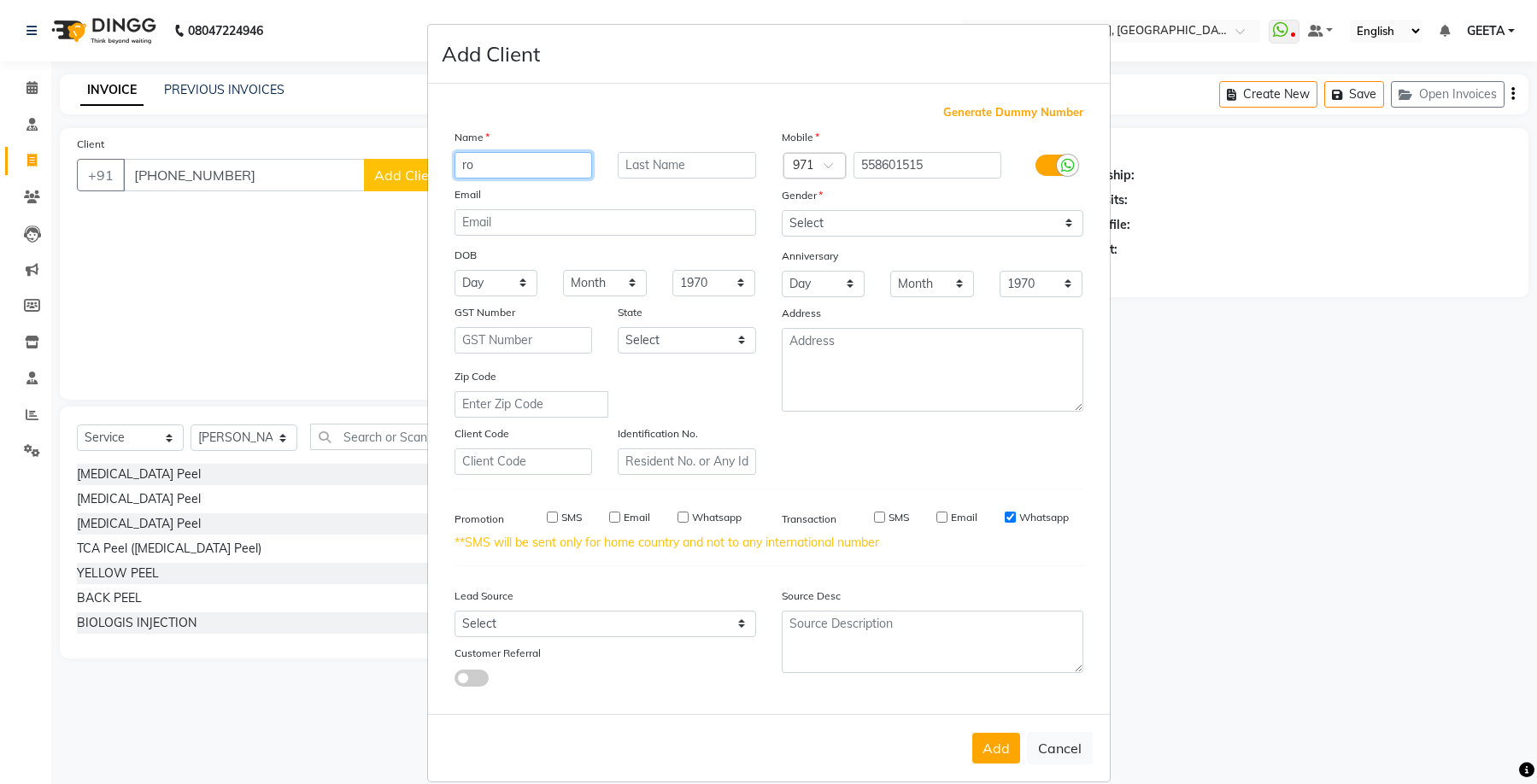
type input "r"
type input "ROOHI"
click at [985, 751] on button "Add" at bounding box center [996, 748] width 48 height 31
type input "558601515"
select select
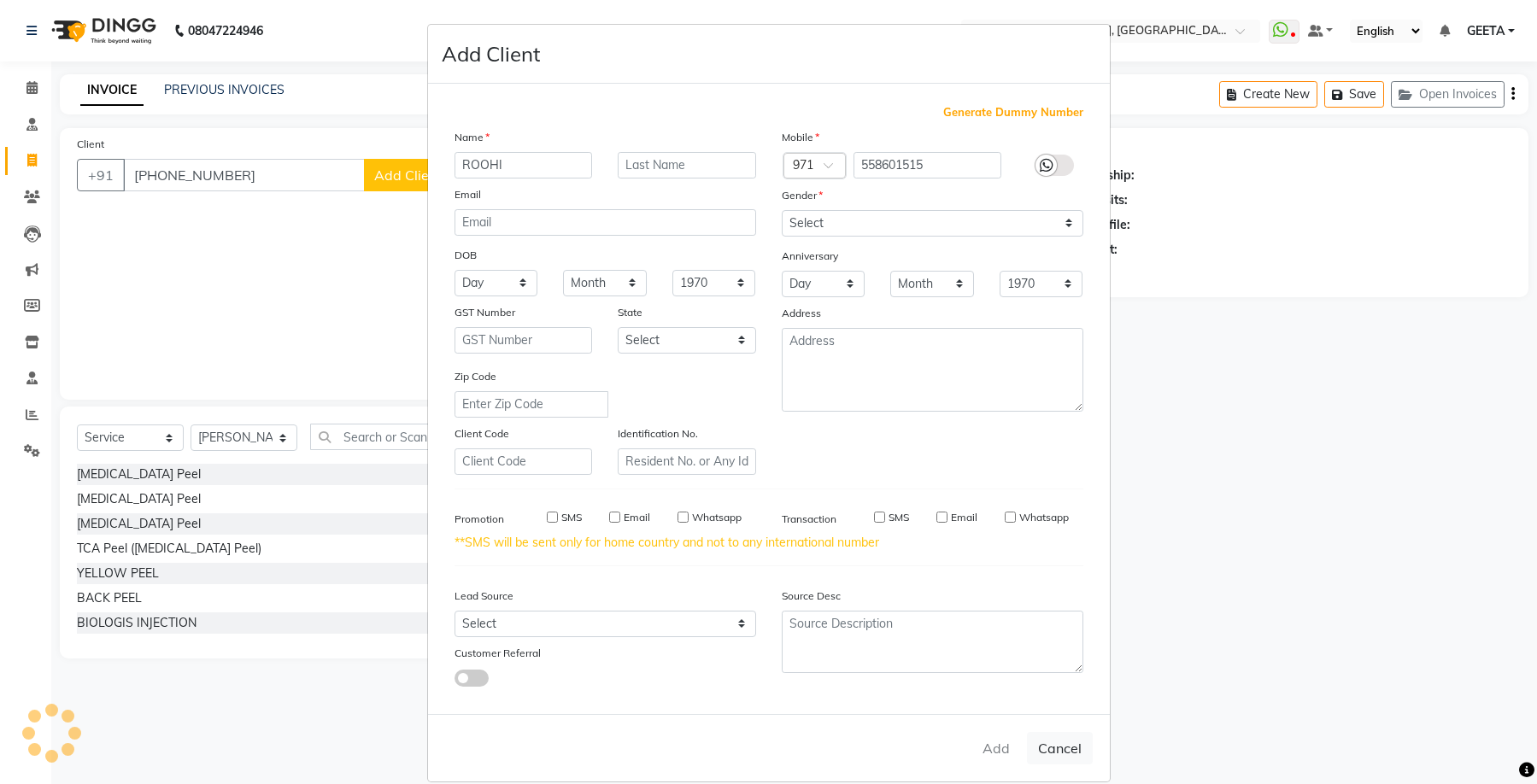
select select
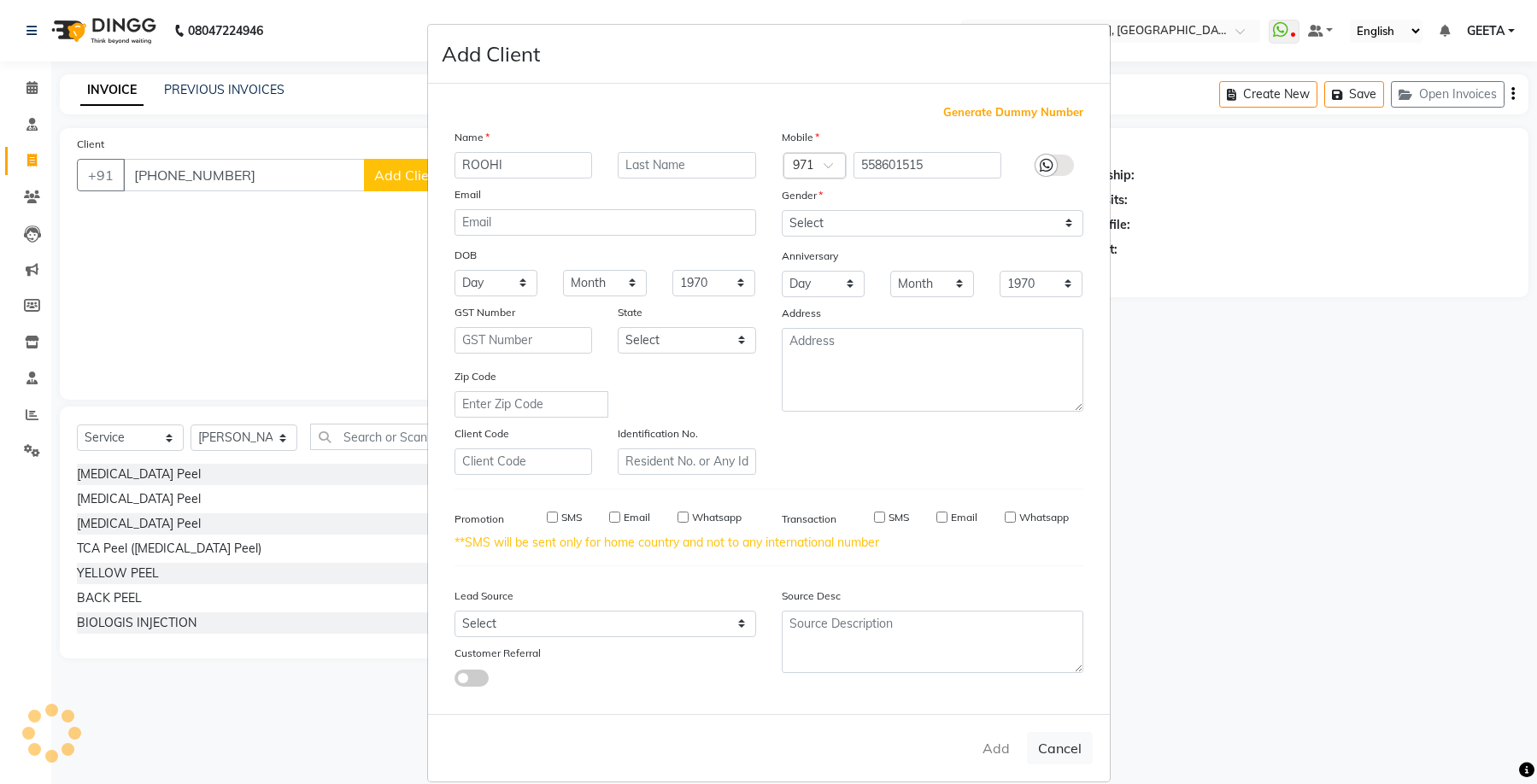
select select
checkbox input "false"
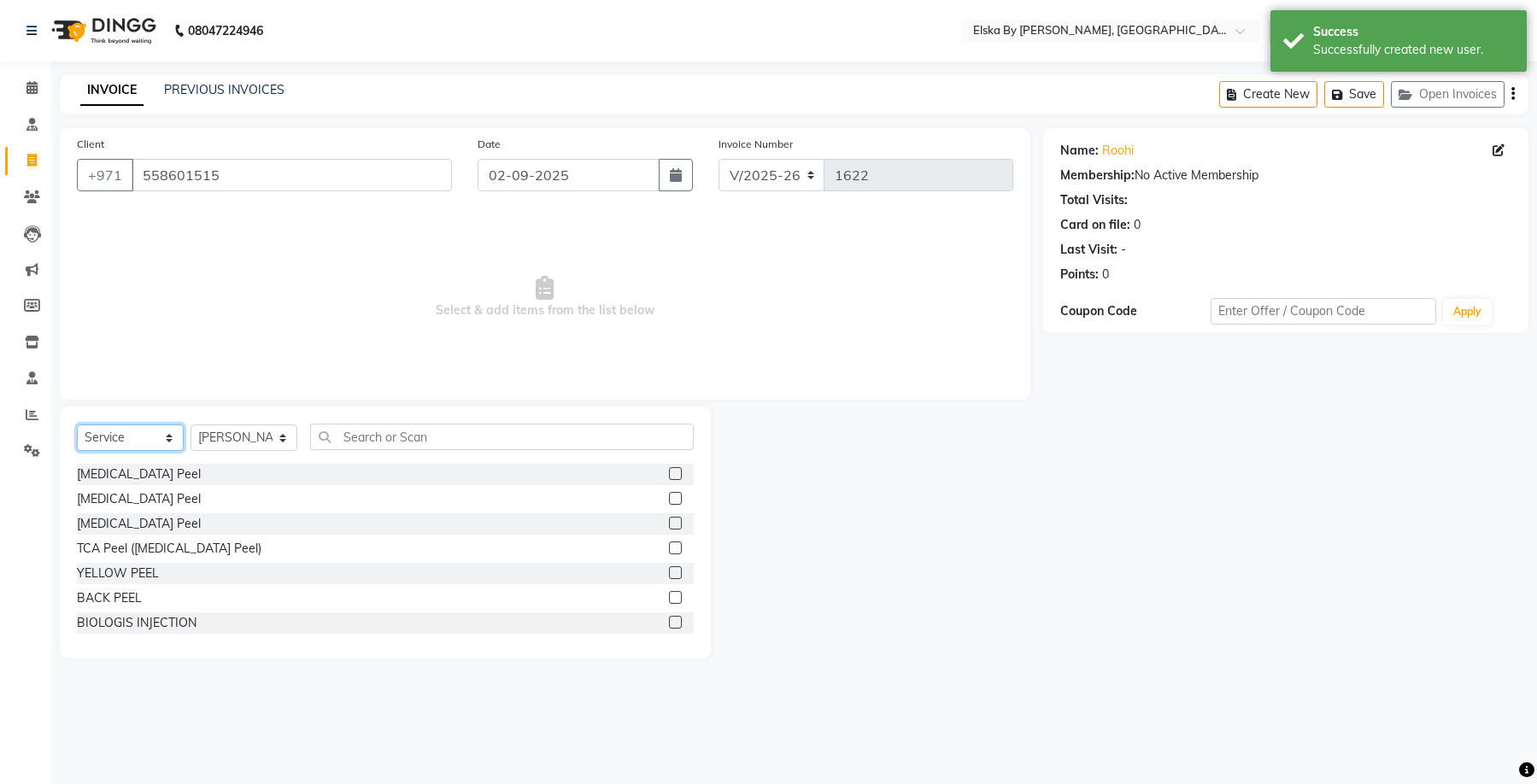
click at [148, 433] on select "Select Service Product Membership Package Voucher Prepaid Gift Card" at bounding box center [130, 437] width 107 height 27
select select "product"
click at [77, 425] on select "Select Service Product Membership Package Voucher Prepaid Gift Card" at bounding box center [130, 437] width 107 height 27
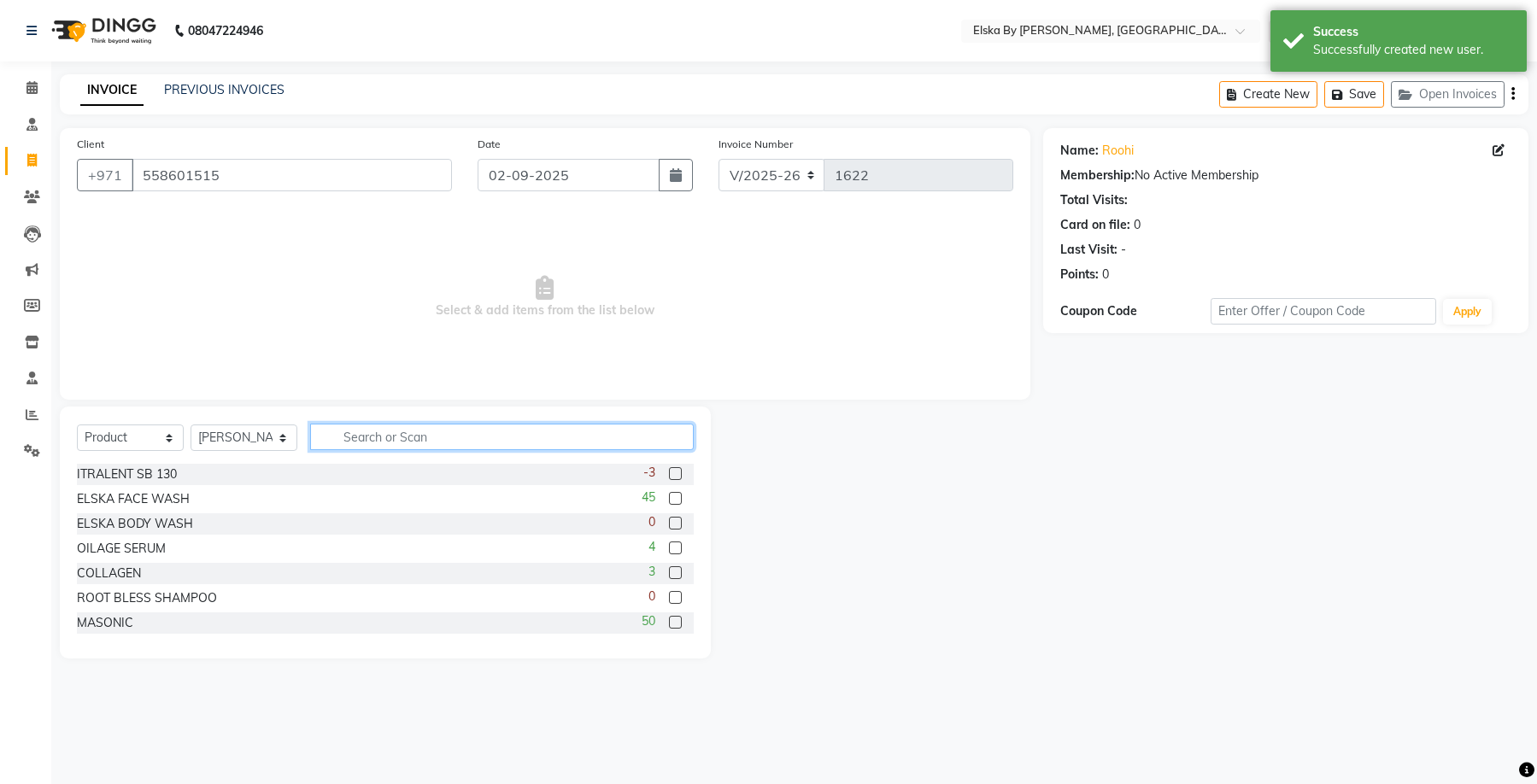
click at [396, 428] on input "text" at bounding box center [502, 437] width 384 height 27
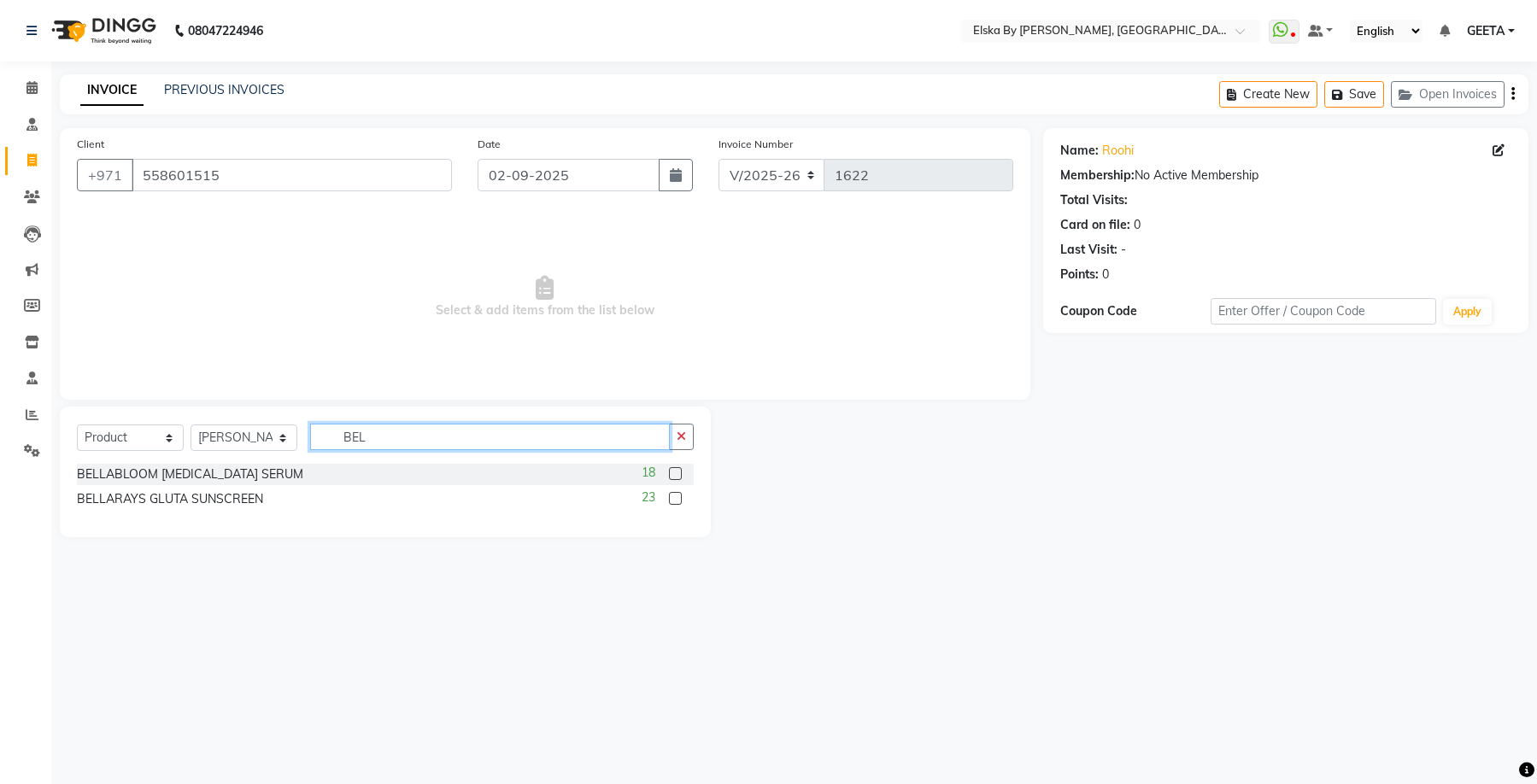
type input "BEL"
click at [675, 475] on label at bounding box center [675, 473] width 13 height 13
click at [675, 475] on input "checkbox" at bounding box center [674, 474] width 11 height 11
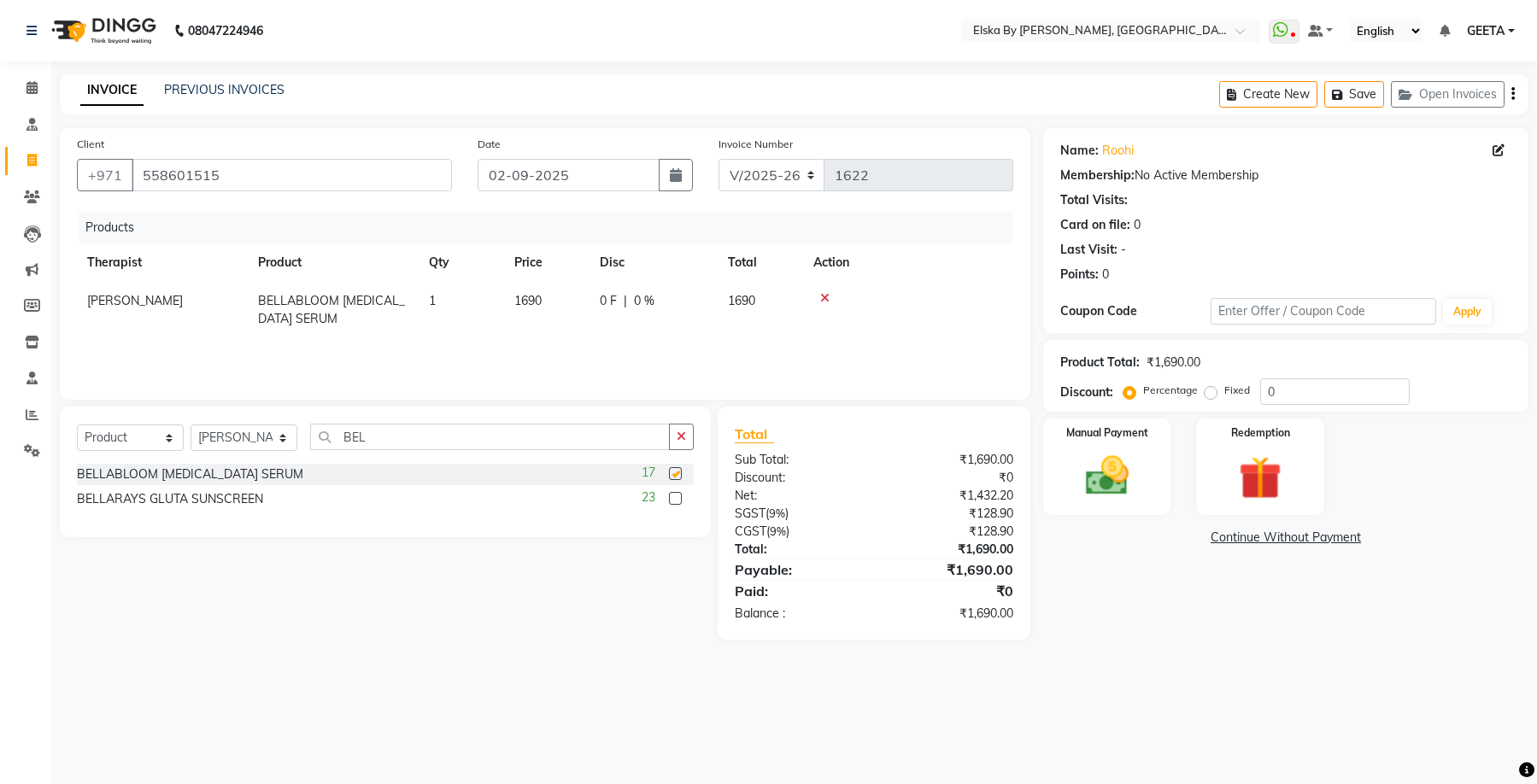
checkbox input "false"
click at [1224, 392] on label "Fixed" at bounding box center [1237, 390] width 26 height 15
click at [1211, 392] on input "Fixed" at bounding box center [1214, 390] width 12 height 12
radio input "true"
drag, startPoint x: 1318, startPoint y: 397, endPoint x: 1249, endPoint y: 387, distance: 69.7
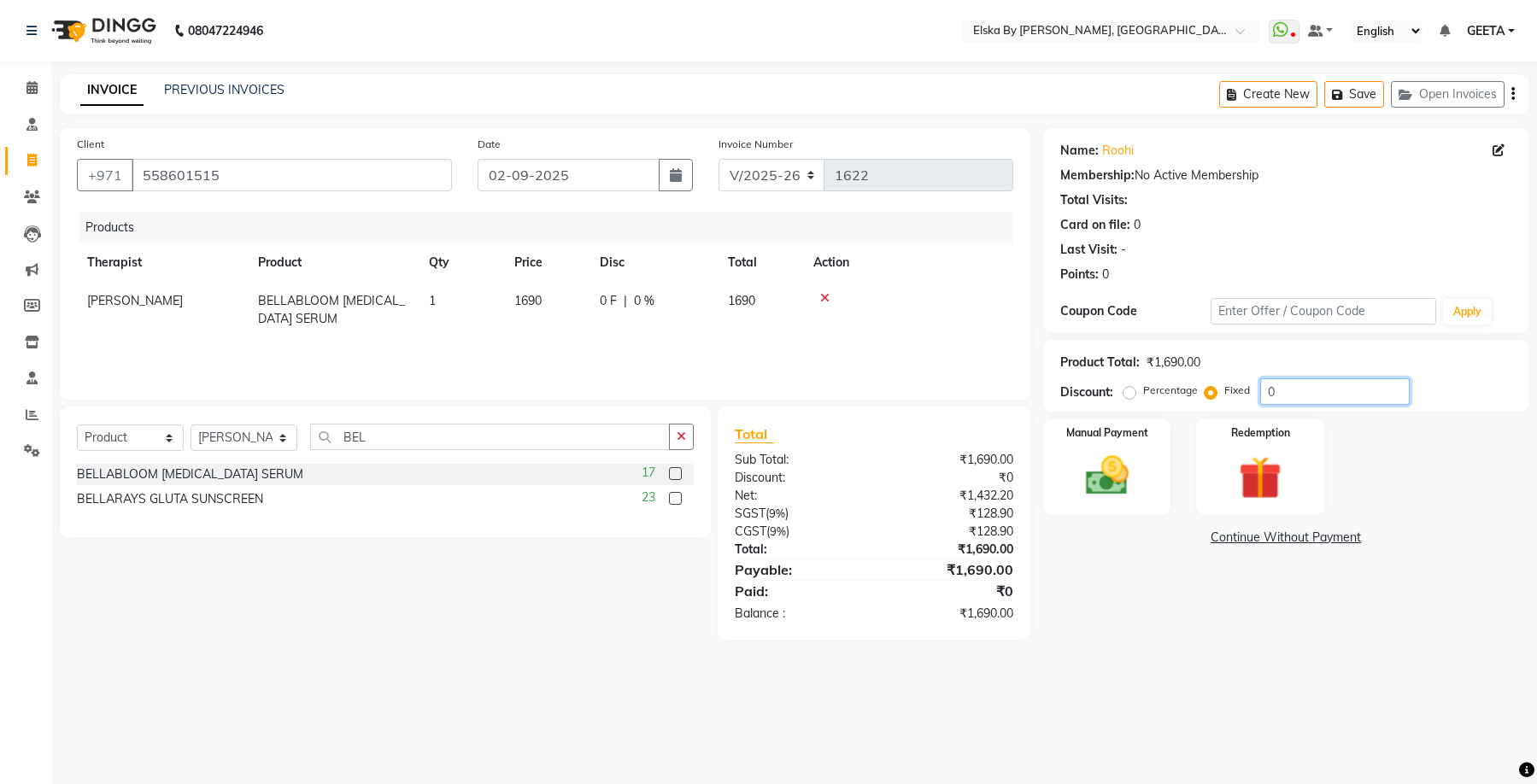
click at [1249, 387] on div "Percentage Fixed 0" at bounding box center [1268, 391] width 283 height 27
type input "90"
click at [1149, 501] on div "Manual Payment" at bounding box center [1106, 466] width 133 height 100
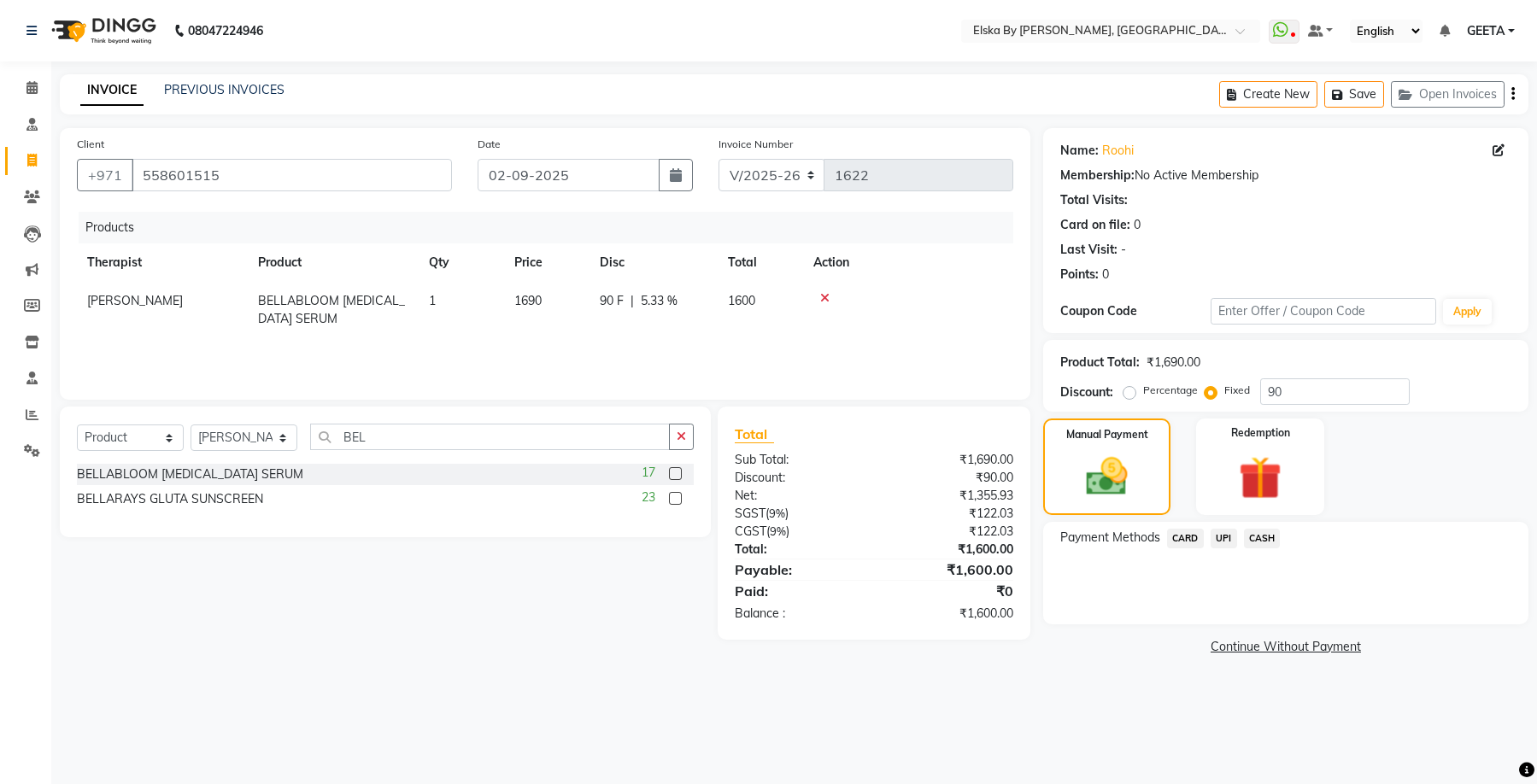
click at [1230, 540] on span "UPI" at bounding box center [1224, 538] width 27 height 20
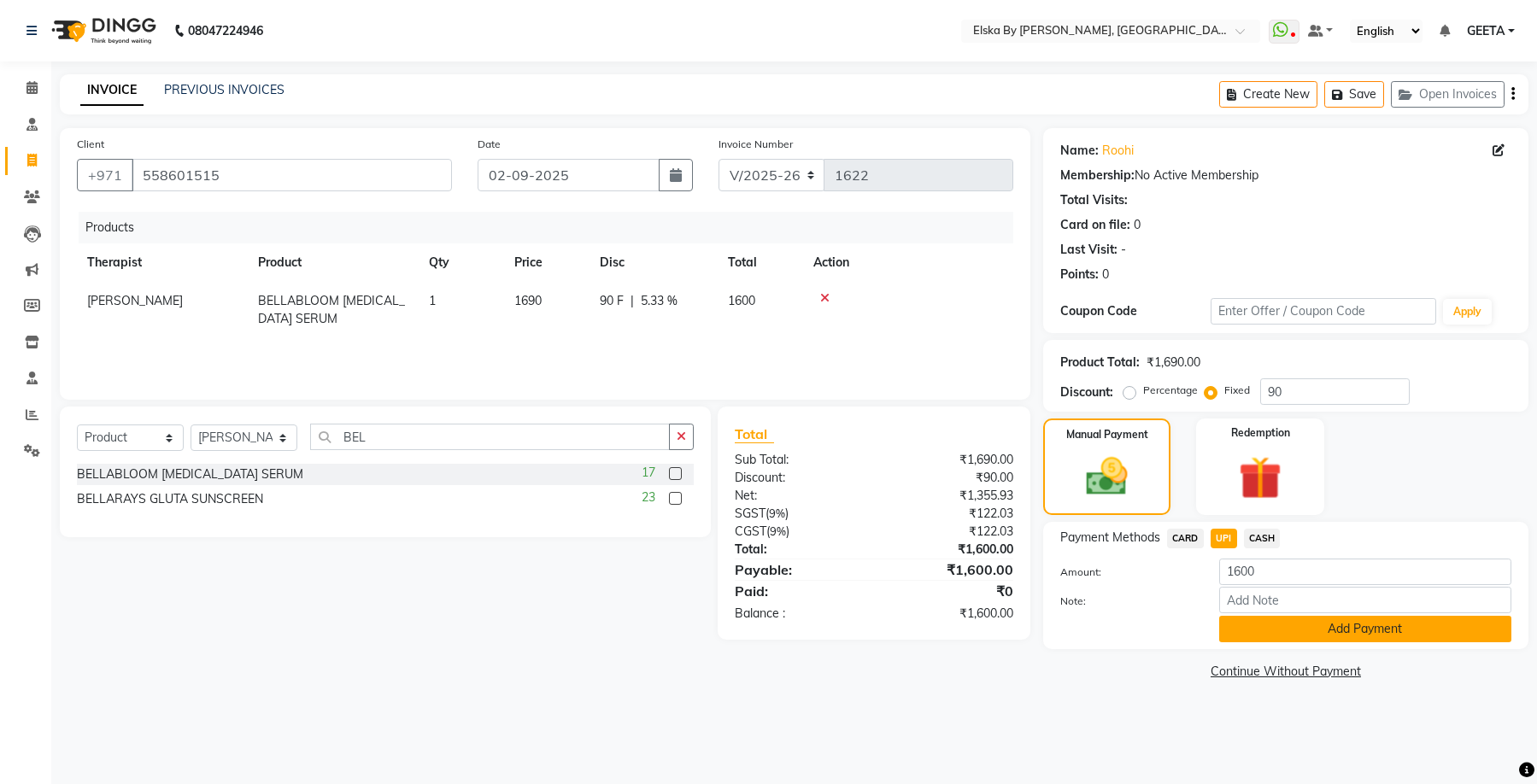
click at [1258, 620] on button "Add Payment" at bounding box center [1365, 628] width 292 height 27
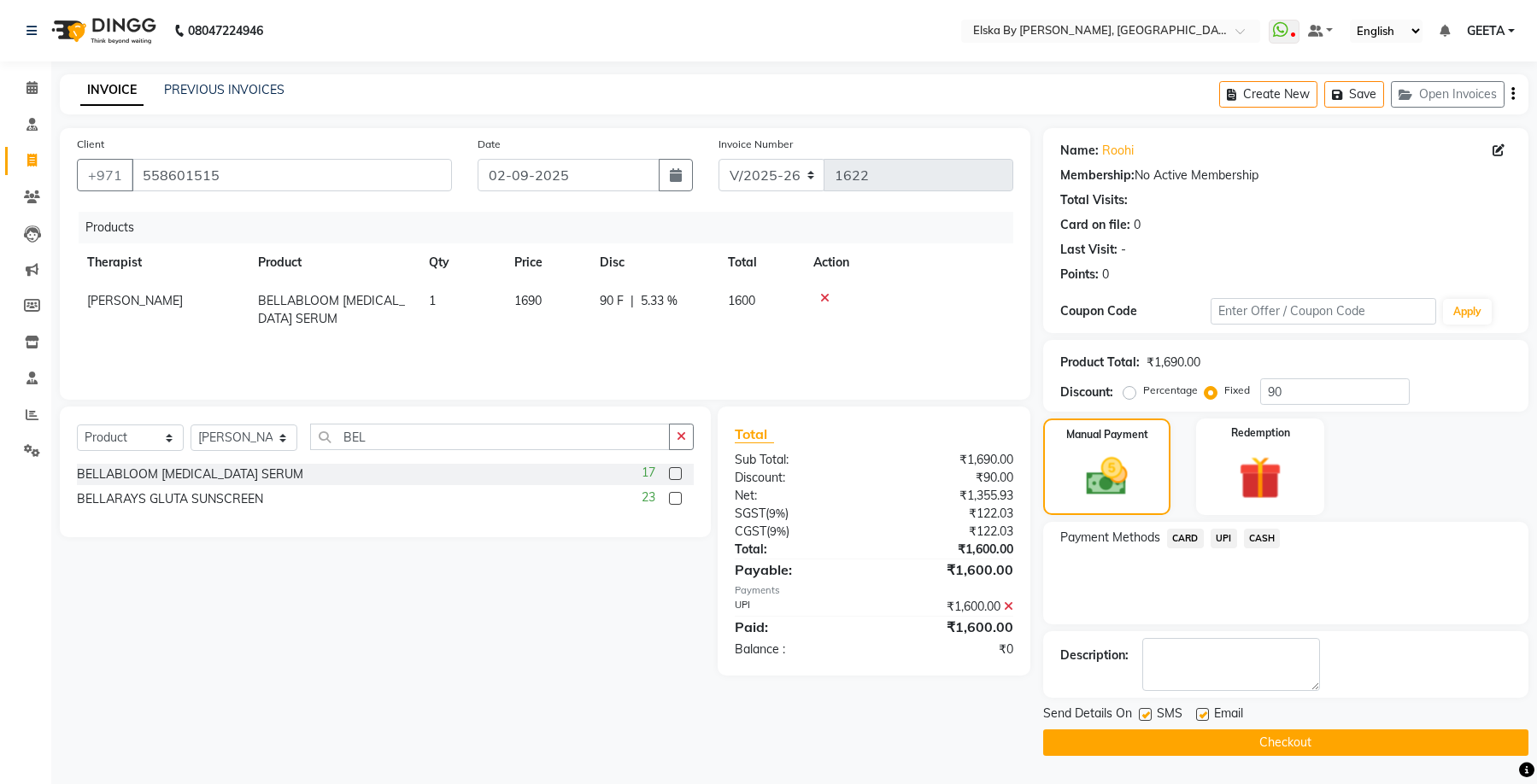
click at [1202, 717] on label at bounding box center [1202, 714] width 13 height 13
click at [1202, 717] on input "checkbox" at bounding box center [1201, 715] width 11 height 11
checkbox input "false"
click at [1183, 749] on button "Checkout" at bounding box center [1285, 742] width 486 height 27
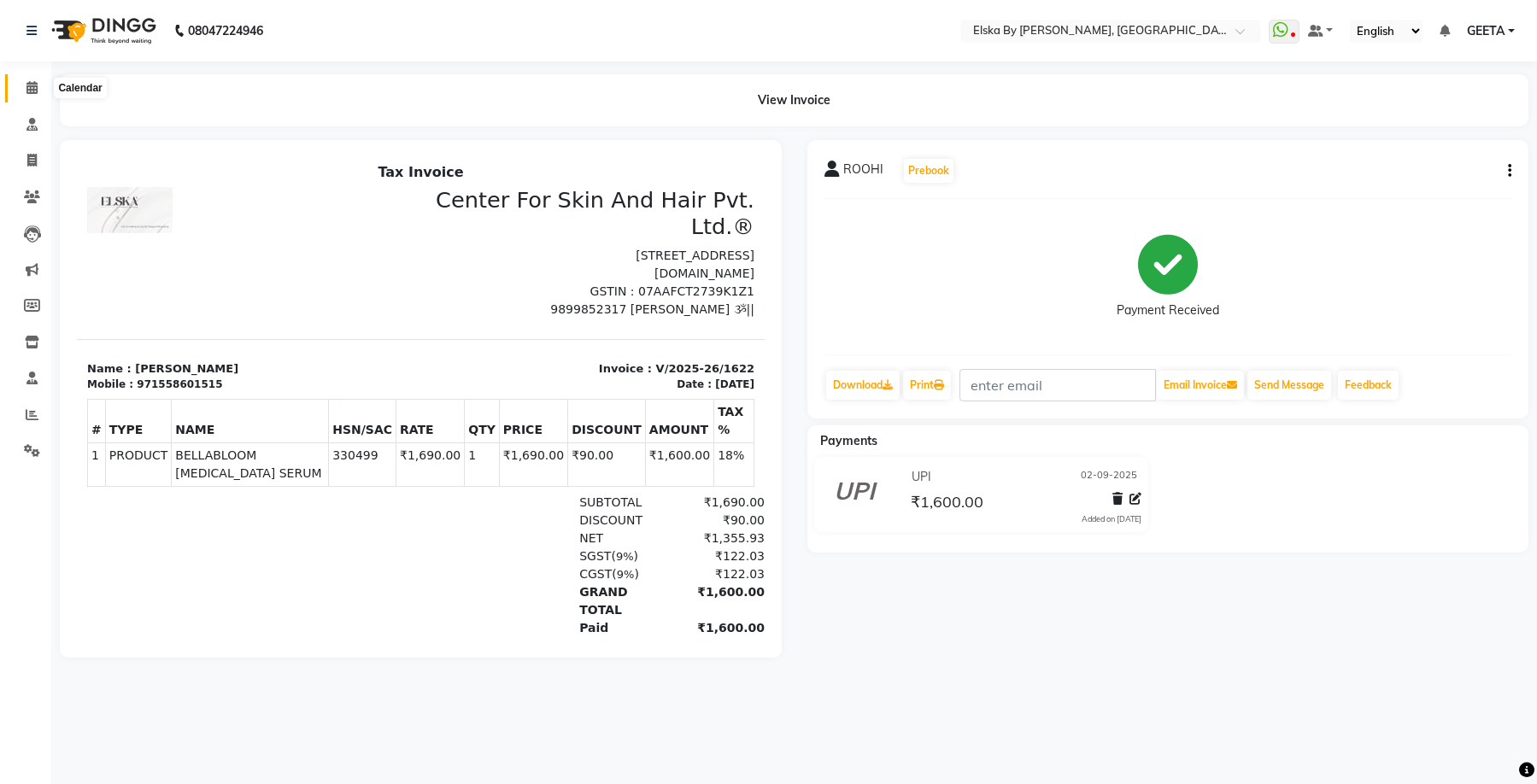
click at [35, 89] on icon at bounding box center [32, 87] width 11 height 13
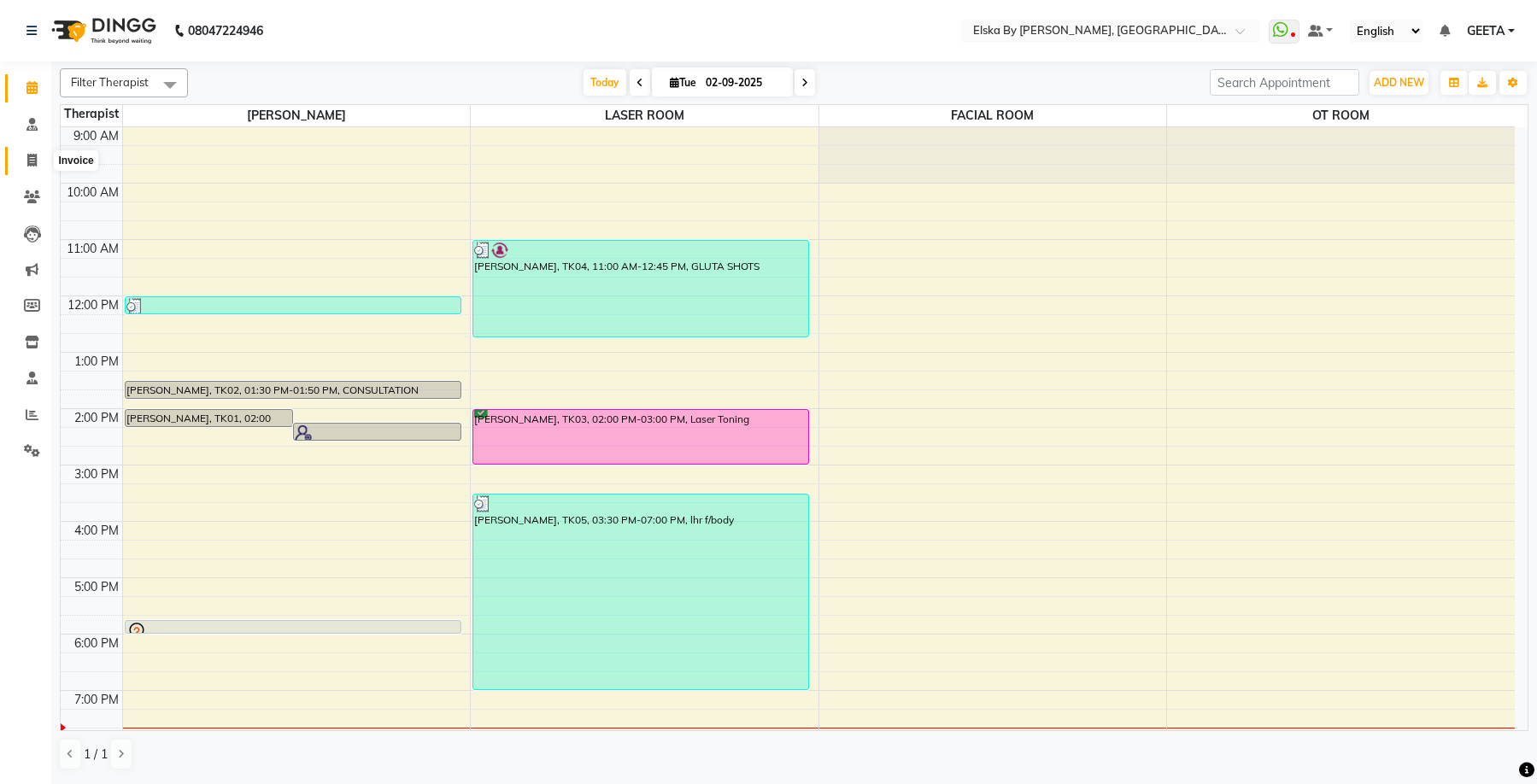
click at [35, 159] on icon at bounding box center [32, 160] width 9 height 13
select select "service"
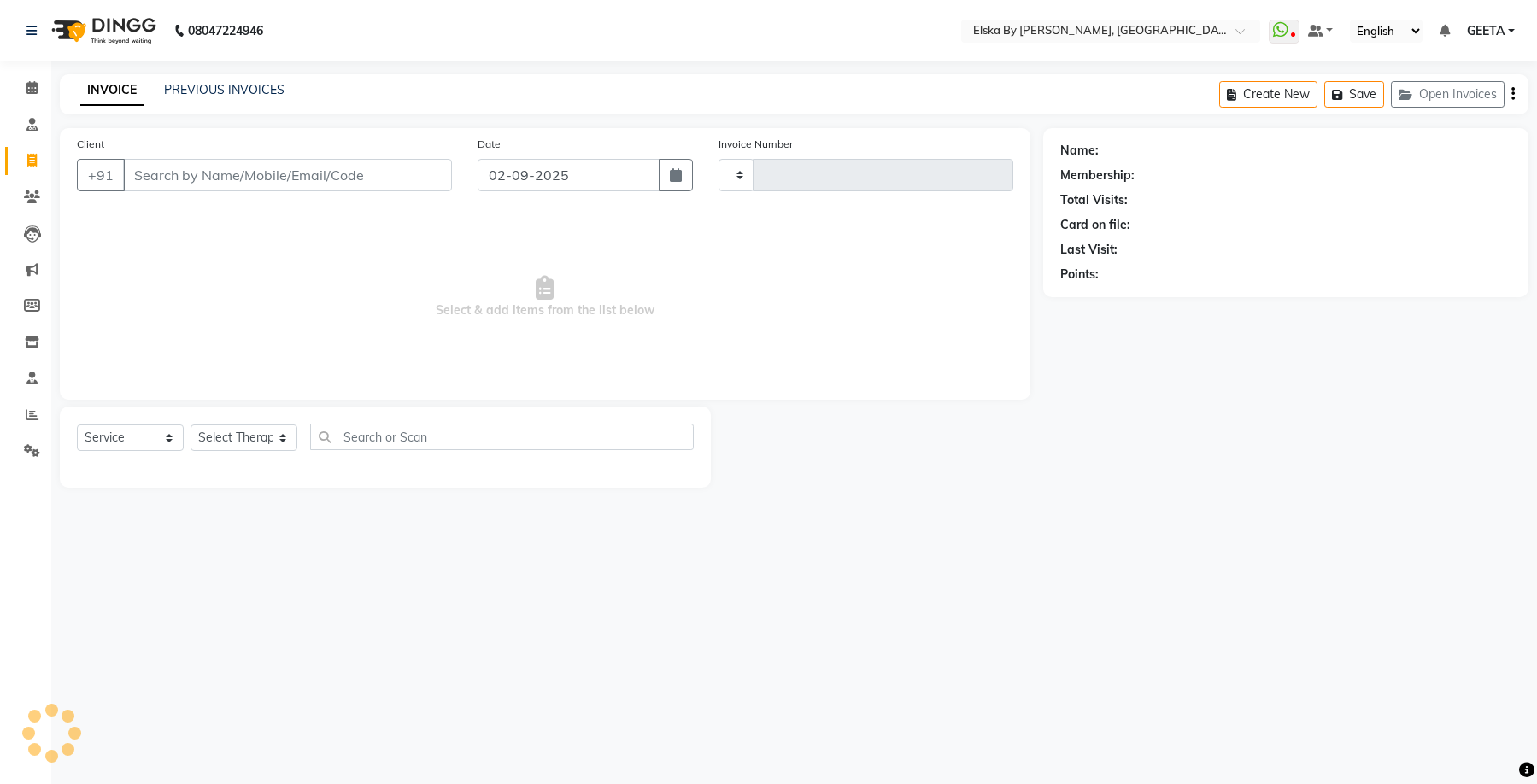
type input "1623"
select select "7252"
click at [130, 432] on select "Select Service Product Membership Package Voucher Prepaid Gift Card" at bounding box center [130, 437] width 107 height 27
select select "62001"
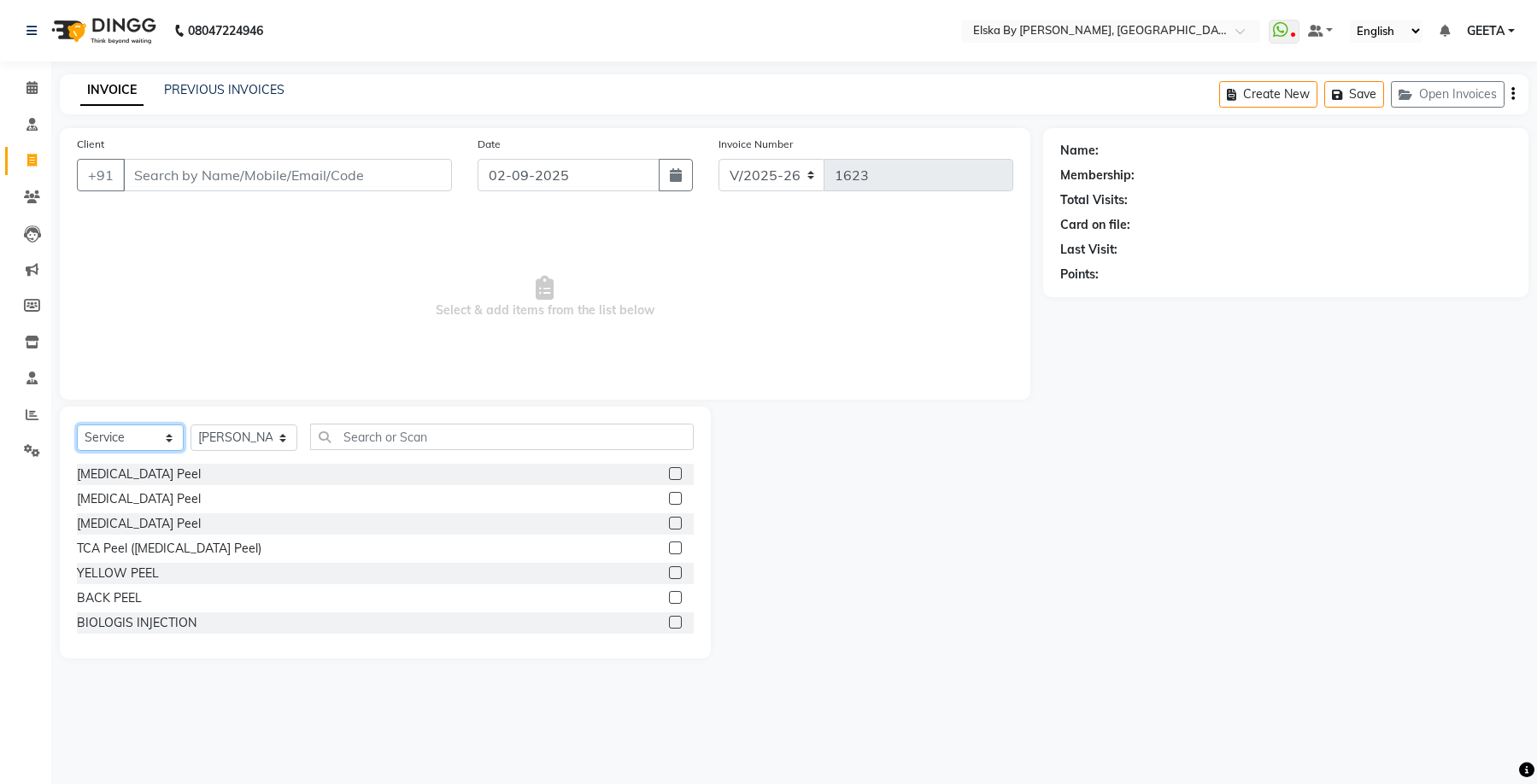
select select "product"
click at [77, 425] on select "Select Service Product Membership Package Voucher Prepaid Gift Card" at bounding box center [130, 437] width 107 height 27
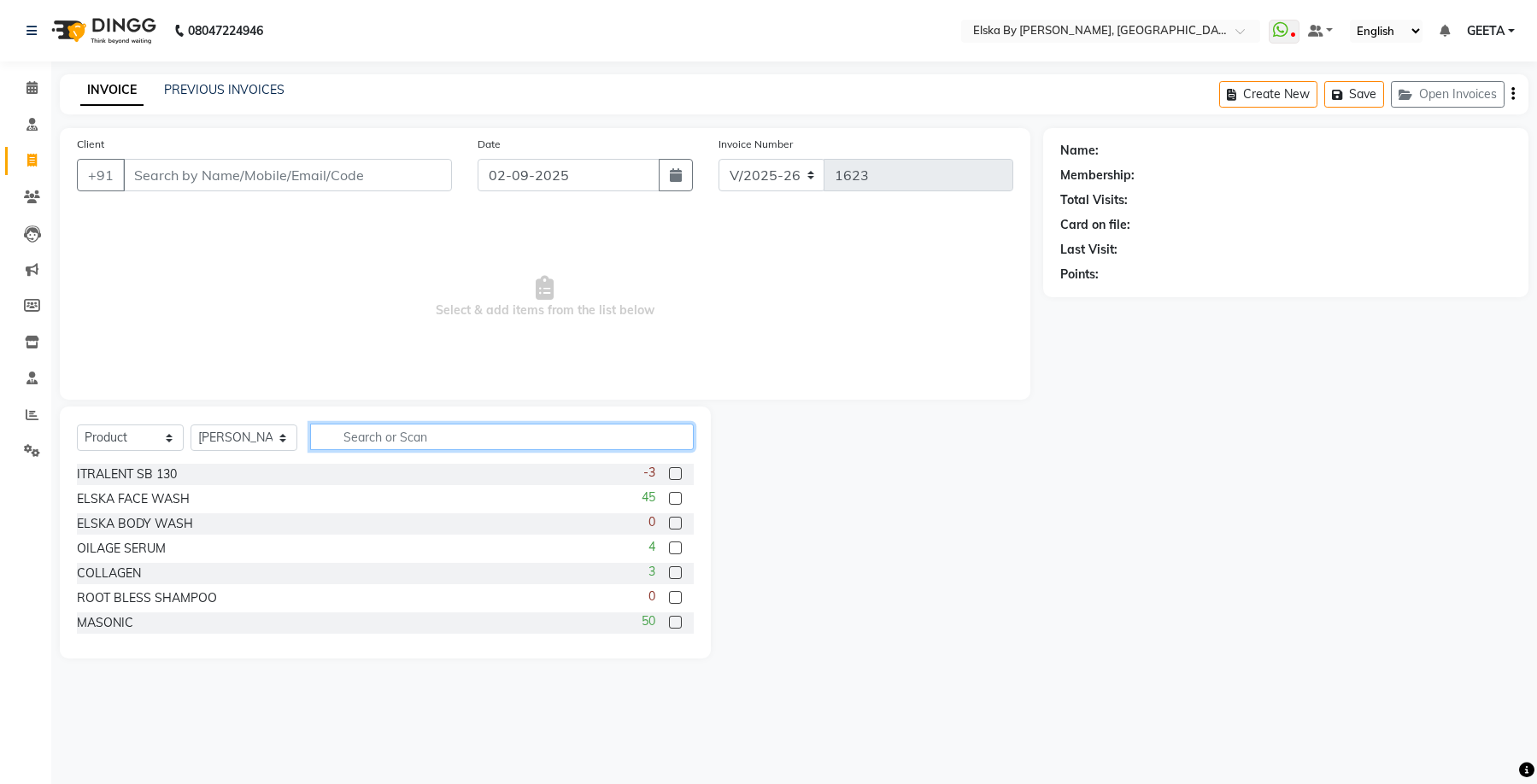
click at [401, 441] on input "text" at bounding box center [502, 437] width 384 height 27
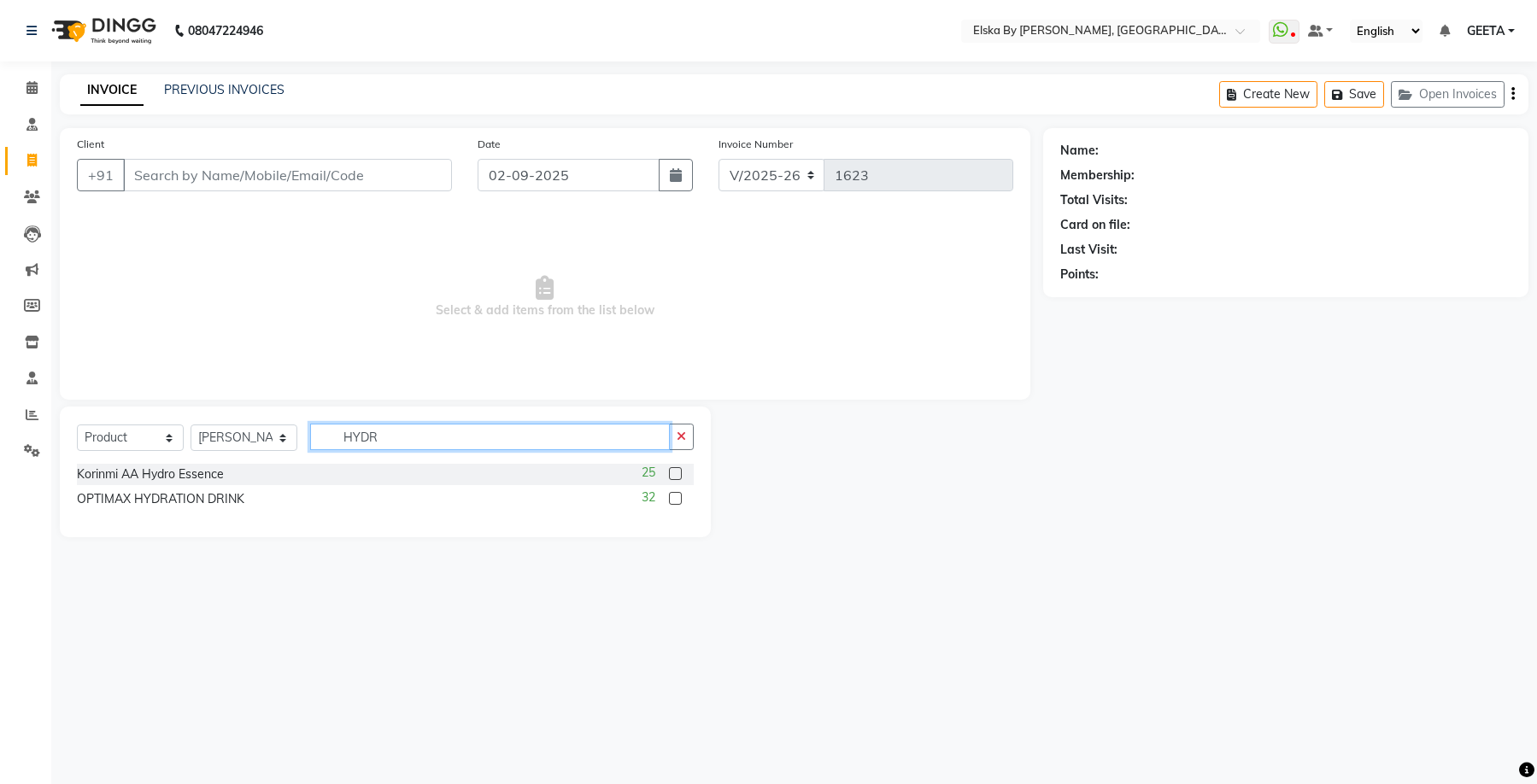
type input "HYDR"
click at [677, 502] on label at bounding box center [675, 498] width 13 height 13
click at [677, 502] on input "checkbox" at bounding box center [674, 499] width 11 height 11
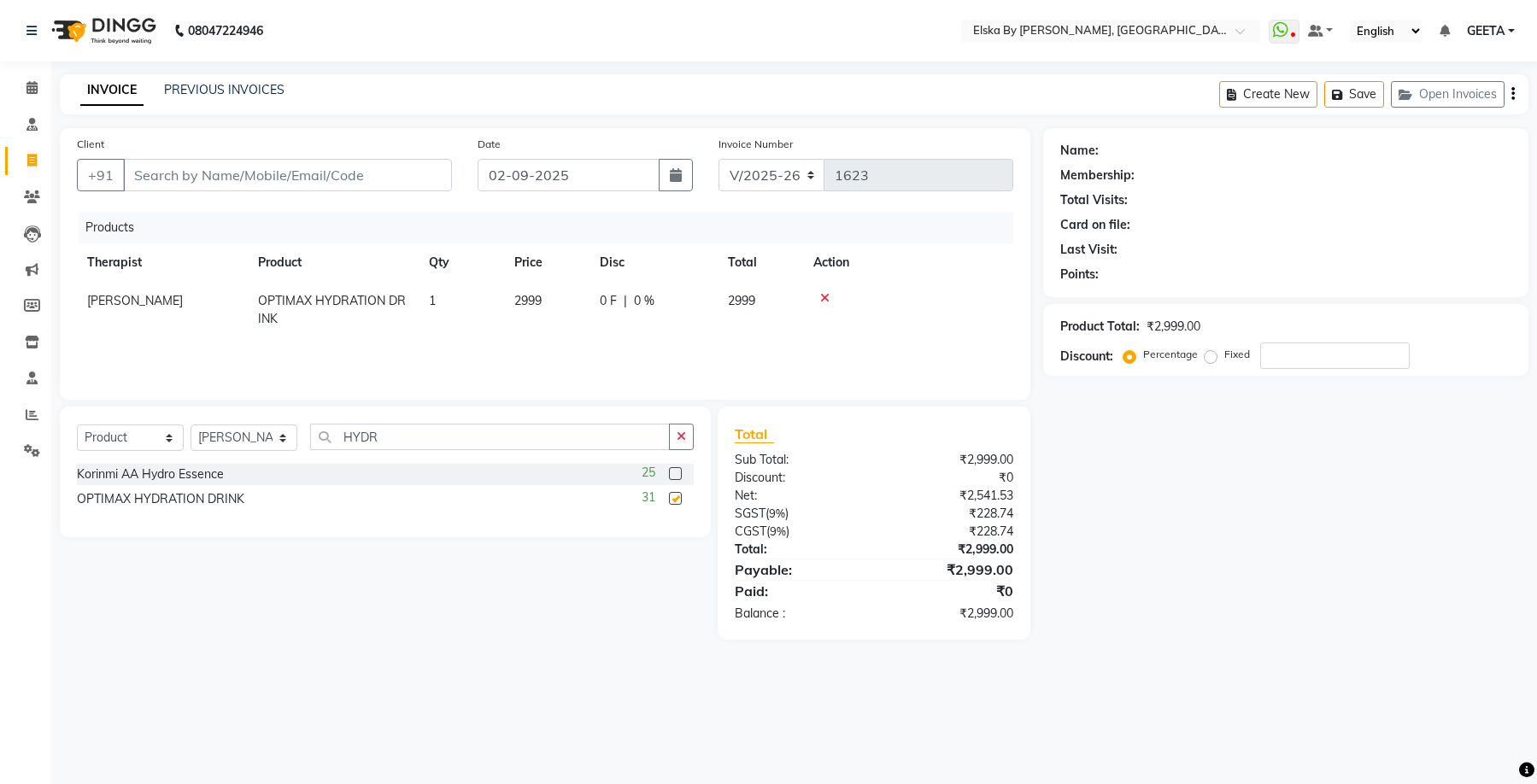
checkbox input "false"
click at [828, 298] on icon at bounding box center [825, 298] width 9 height 12
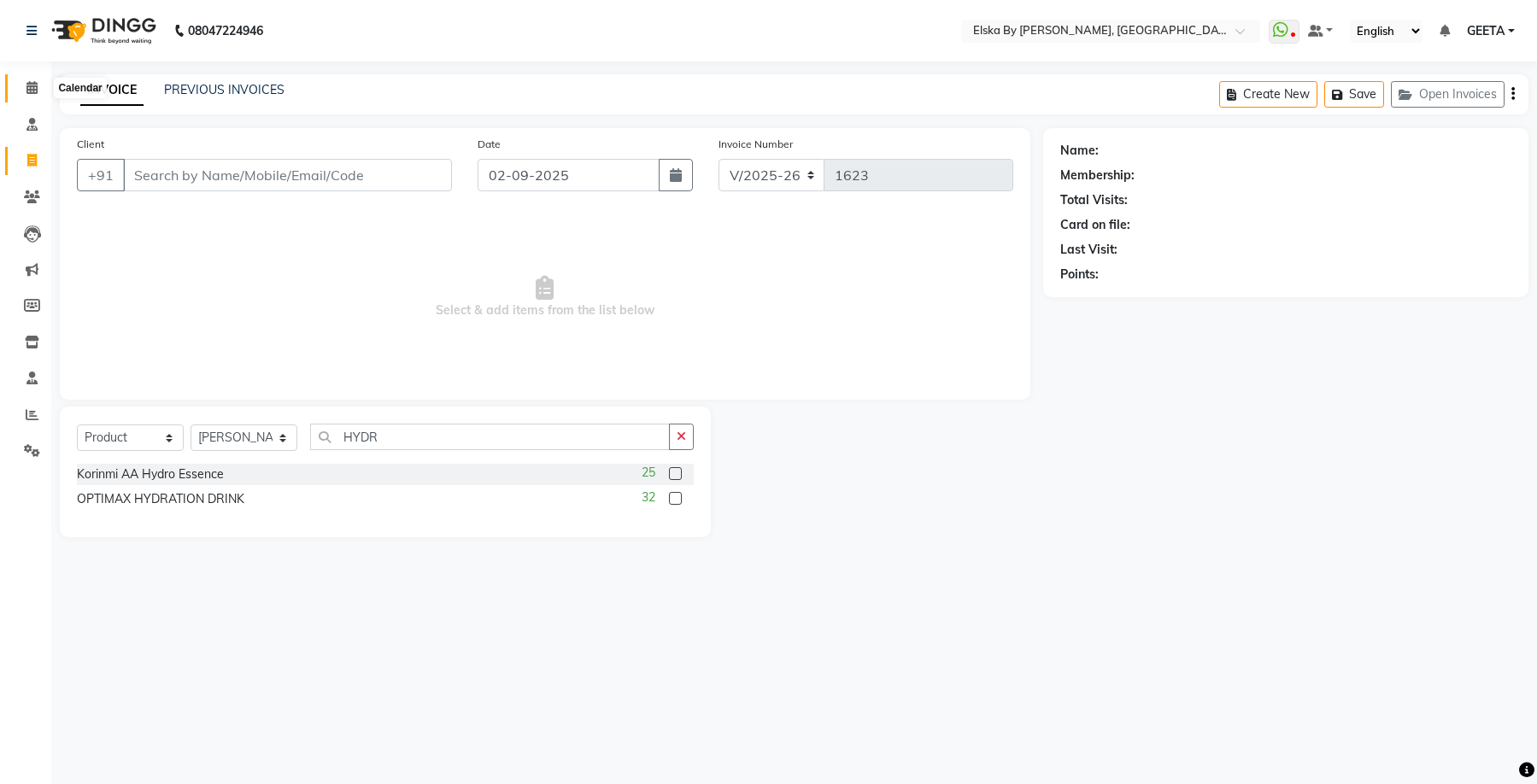
click at [37, 89] on icon at bounding box center [32, 87] width 11 height 13
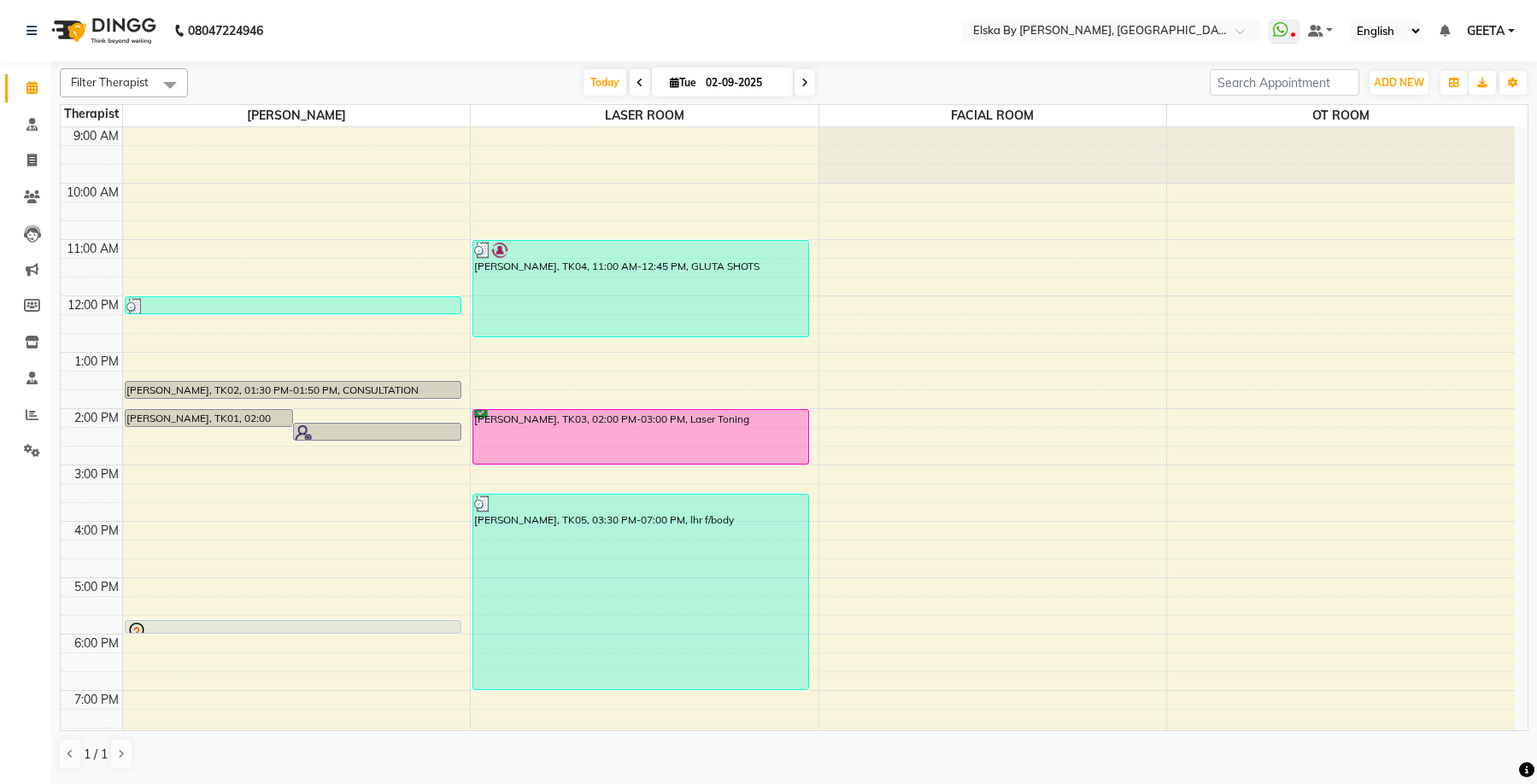
click at [1342, 181] on div at bounding box center [1341, 156] width 348 height 56
click at [672, 88] on span "Tue" at bounding box center [682, 82] width 35 height 13
select select "9"
select select "2025"
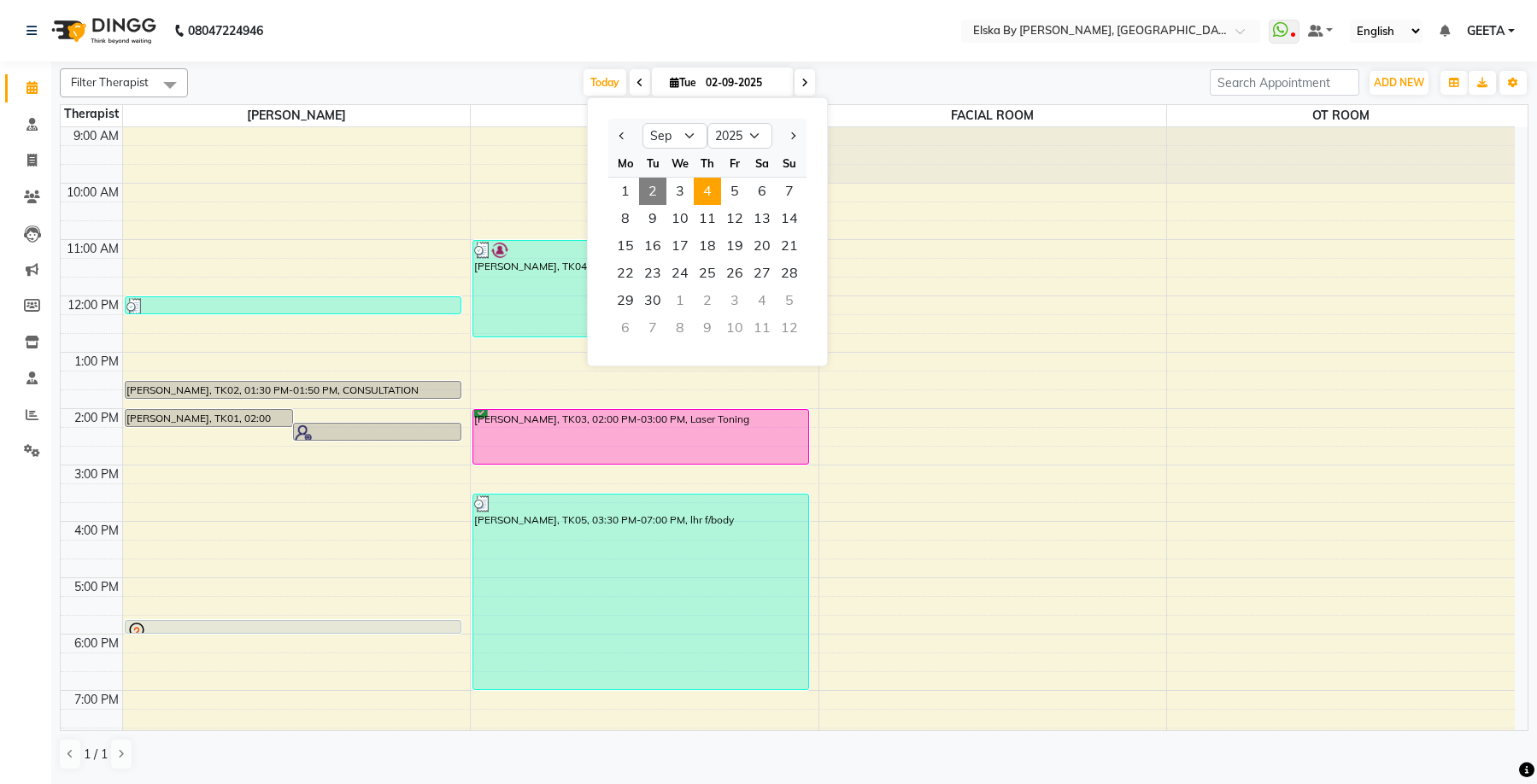
click at [710, 189] on span "4" at bounding box center [707, 192] width 27 height 27
type input "04-09-2025"
